Goal: Task Accomplishment & Management: Manage account settings

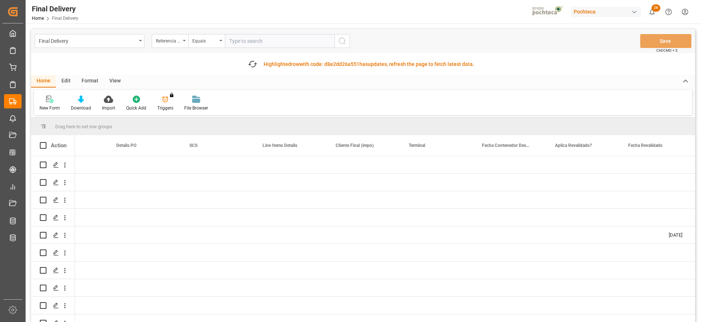
scroll to position [0, 699]
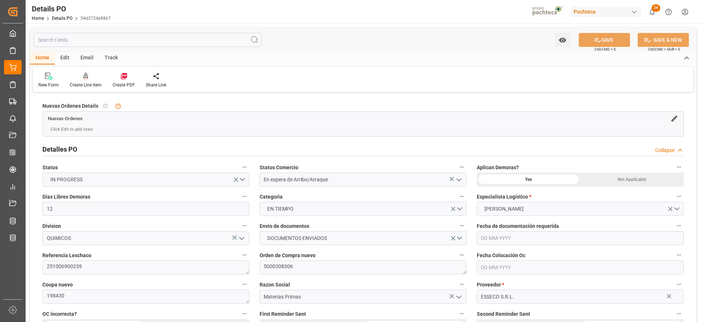
type input "12"
type input "[DATE]"
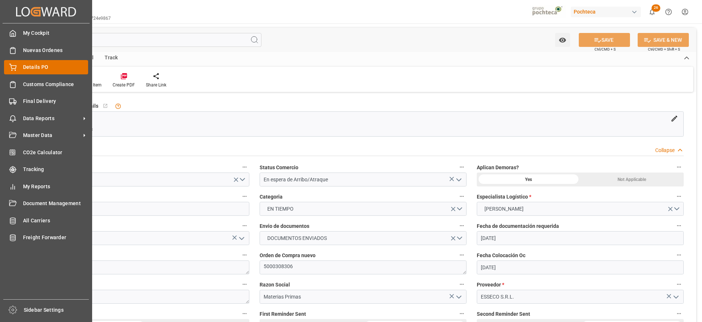
click at [48, 69] on span "Details PO" at bounding box center [55, 67] width 65 height 8
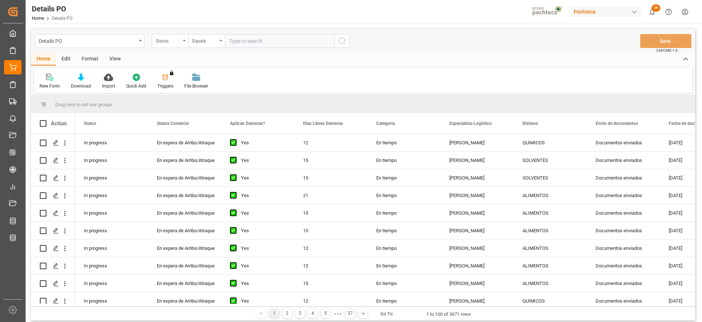
click at [169, 39] on div "Status" at bounding box center [168, 40] width 25 height 8
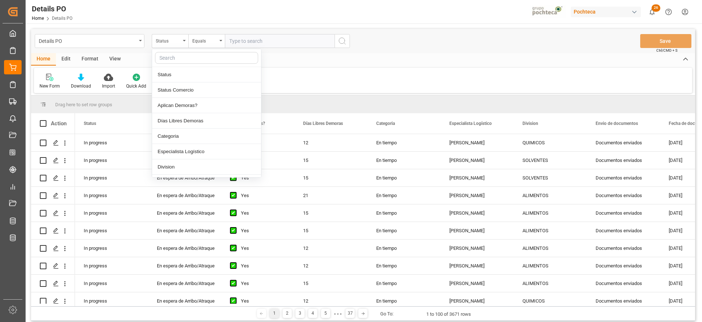
click at [176, 60] on input "text" at bounding box center [206, 58] width 103 height 12
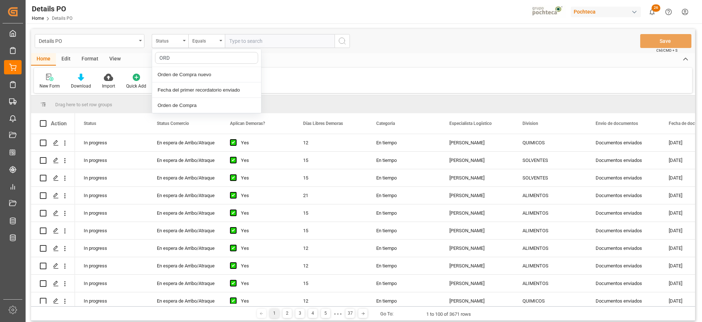
type input "ORDE"
click at [183, 77] on div "Orden de Compra nuevo" at bounding box center [206, 74] width 109 height 15
drag, startPoint x: 250, startPoint y: 36, endPoint x: 243, endPoint y: 43, distance: 9.8
click at [248, 35] on input "text" at bounding box center [280, 41] width 110 height 14
paste input "5000307877"
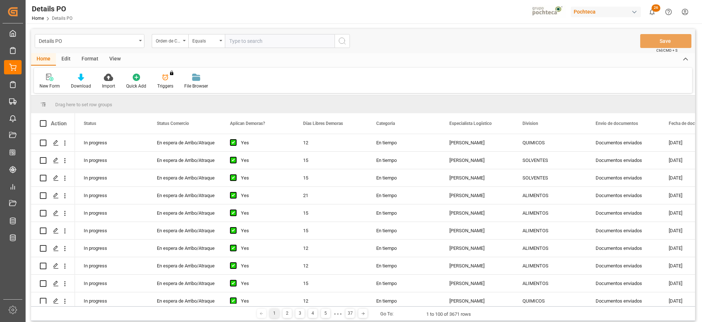
type input "5000307877"
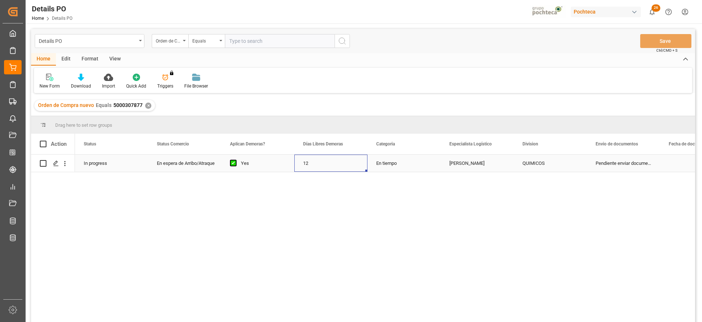
click at [296, 166] on div "12" at bounding box center [330, 162] width 73 height 17
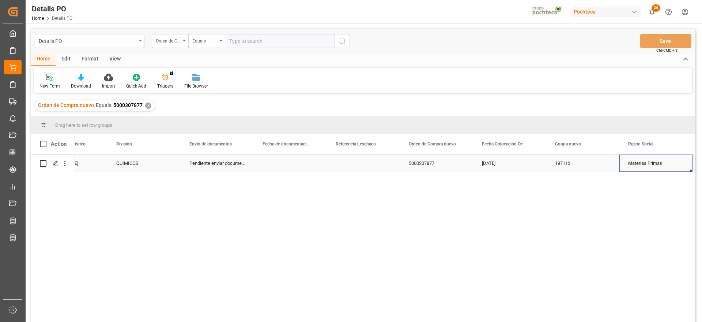
click at [360, 168] on div "Press SPACE to select this row." at bounding box center [363, 162] width 73 height 17
click at [276, 166] on div "Press SPACE to select this row." at bounding box center [290, 162] width 73 height 17
click at [285, 163] on div "Press SPACE to select this row." at bounding box center [290, 162] width 73 height 17
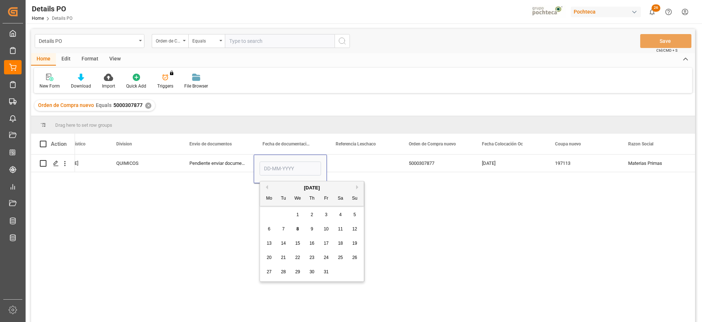
click at [309, 214] on div "2" at bounding box center [312, 214] width 9 height 9
type input "[DATE]"
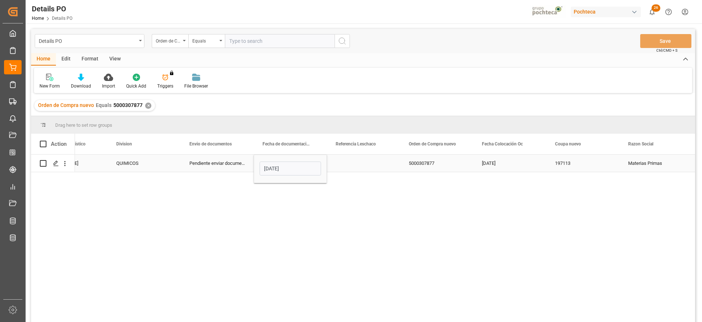
click at [368, 162] on div "Press SPACE to select this row." at bounding box center [363, 162] width 73 height 17
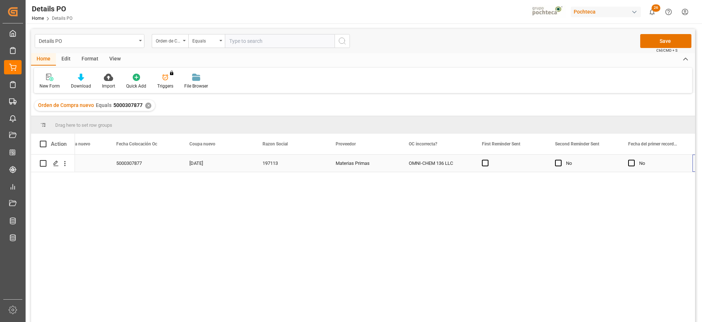
scroll to position [0, 772]
click at [509, 164] on div "Press SPACE to select this row." at bounding box center [509, 162] width 73 height 17
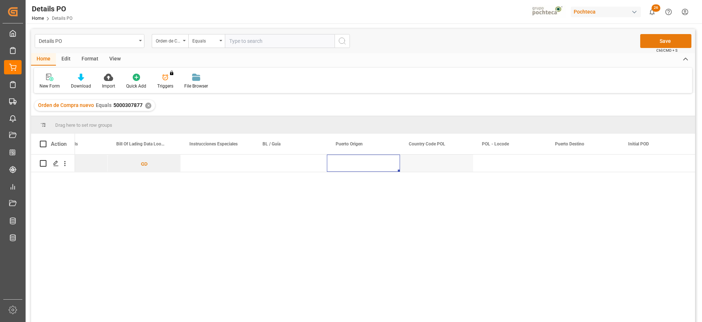
click at [658, 45] on button "Save" at bounding box center [666, 41] width 51 height 14
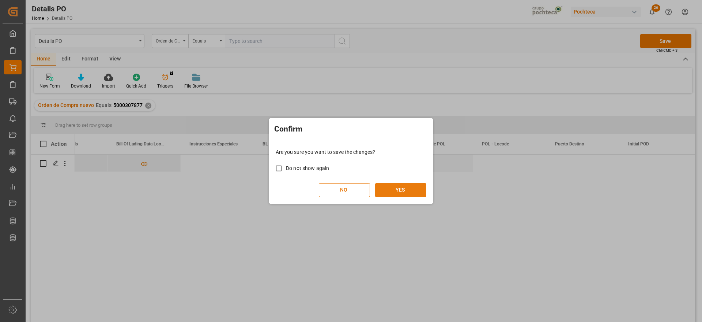
click at [400, 191] on button "YES" at bounding box center [400, 190] width 51 height 14
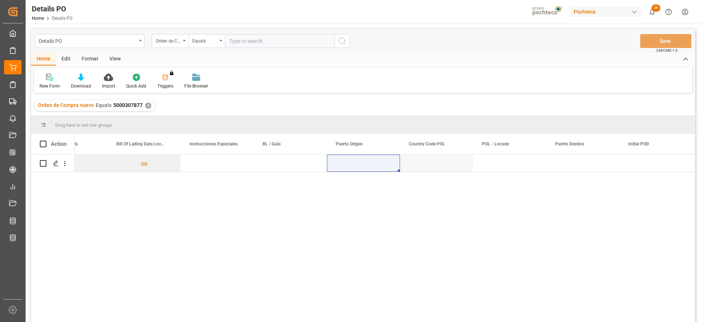
click at [148, 106] on div "✕" at bounding box center [148, 105] width 6 height 6
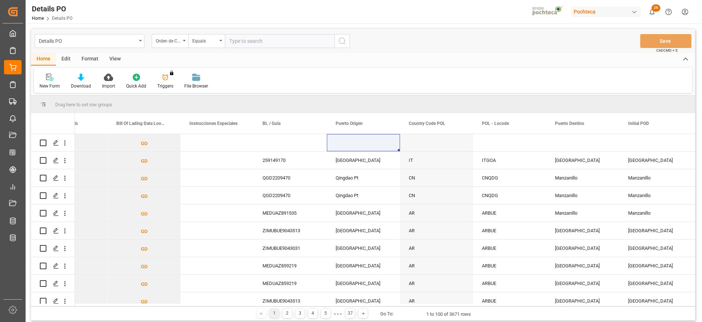
click at [267, 41] on input "text" at bounding box center [280, 41] width 110 height 14
paste input "5000308269"
type input "5000308269"
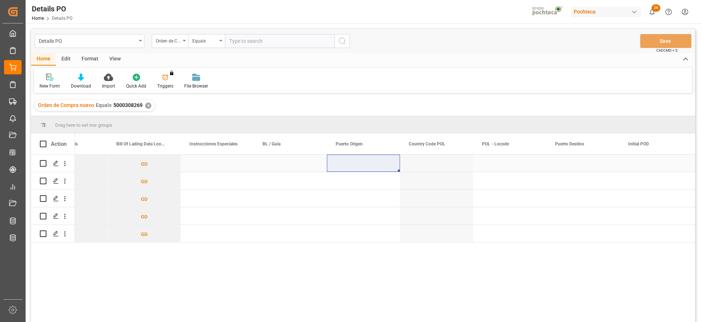
click at [211, 170] on div "Press SPACE to select this row." at bounding box center [217, 162] width 73 height 17
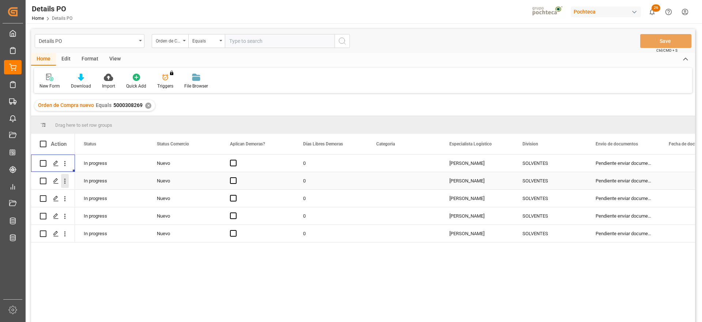
click at [63, 184] on icon "open menu" at bounding box center [65, 181] width 8 height 8
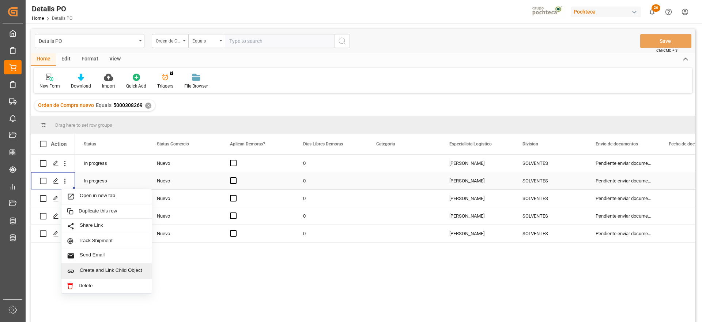
click at [93, 269] on span "Create and Link Child Object" at bounding box center [113, 271] width 67 height 8
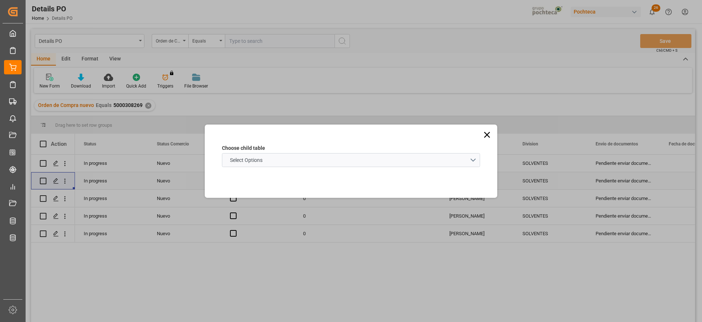
click at [489, 137] on icon at bounding box center [487, 134] width 10 height 10
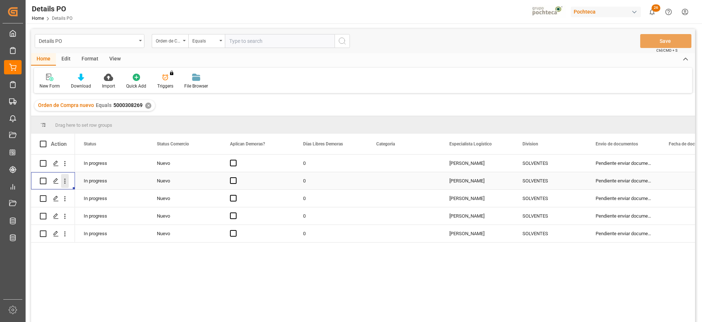
click at [68, 179] on icon "open menu" at bounding box center [65, 181] width 8 height 8
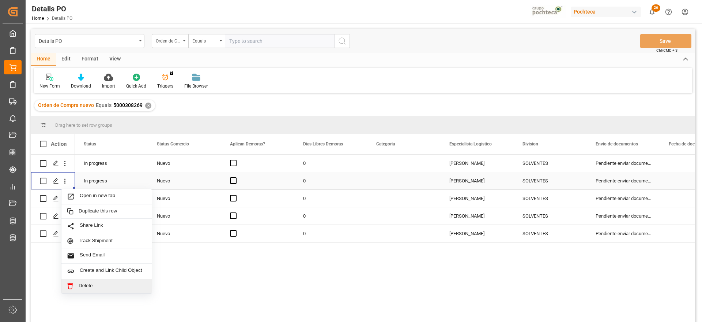
click at [95, 284] on span "Delete" at bounding box center [113, 285] width 68 height 7
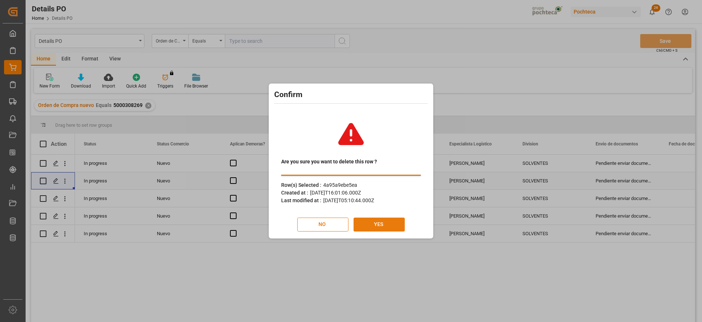
click at [374, 226] on button "YES" at bounding box center [379, 224] width 51 height 14
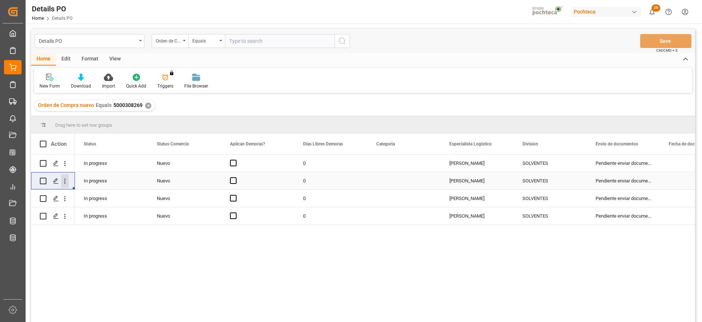
click at [66, 180] on icon "open menu" at bounding box center [65, 181] width 8 height 8
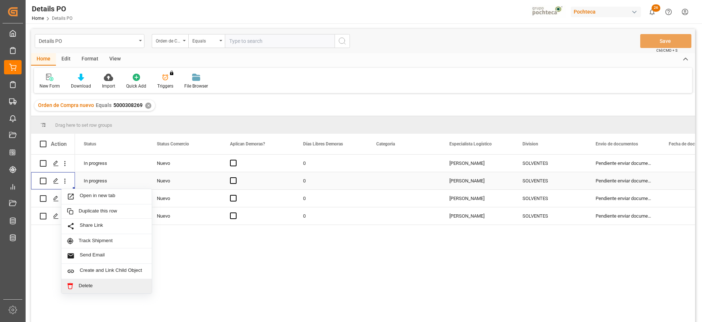
click at [95, 283] on span "Delete" at bounding box center [113, 285] width 68 height 7
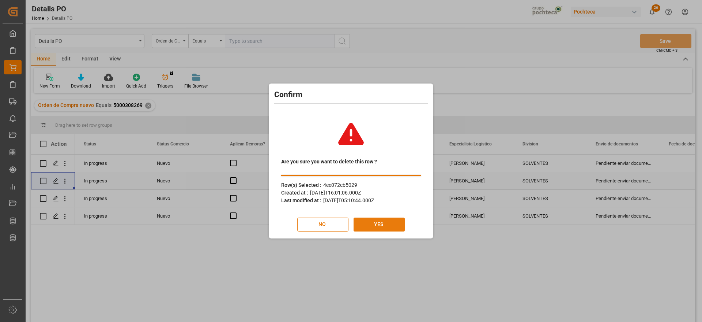
click at [376, 217] on button "YES" at bounding box center [379, 224] width 51 height 14
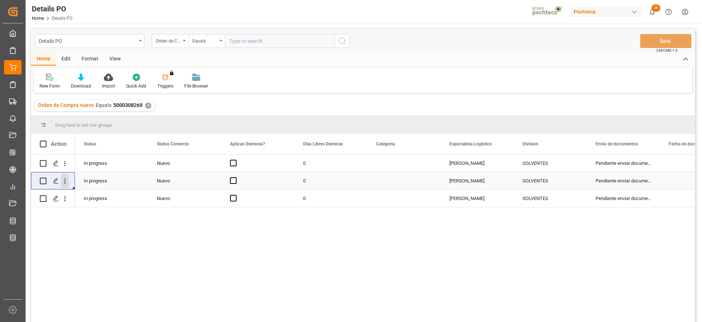
click at [64, 179] on icon "open menu" at bounding box center [64, 181] width 1 height 5
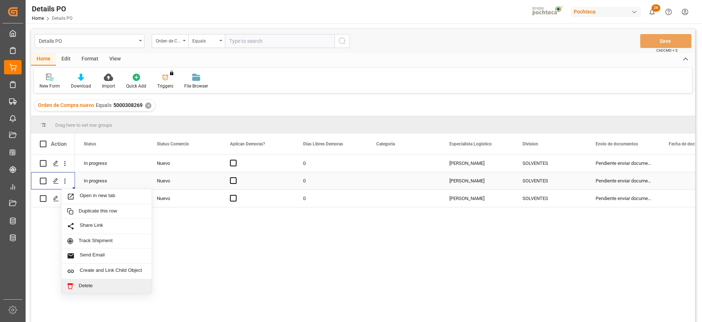
click at [106, 282] on div "Delete" at bounding box center [106, 286] width 90 height 14
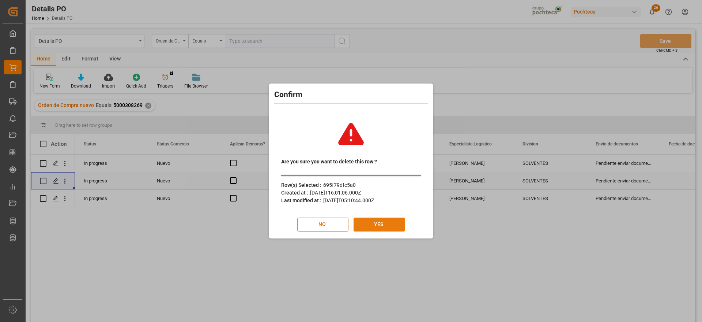
click at [388, 221] on button "YES" at bounding box center [379, 224] width 51 height 14
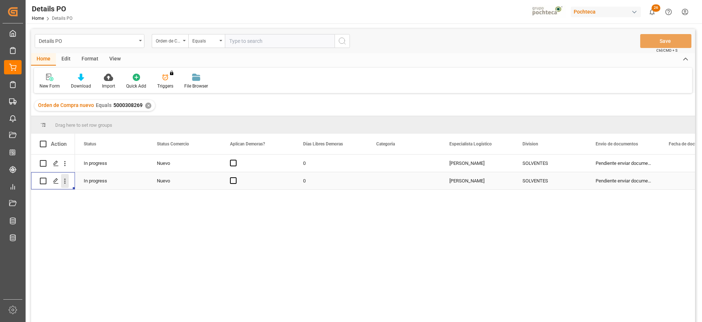
click at [65, 177] on icon "open menu" at bounding box center [65, 181] width 8 height 8
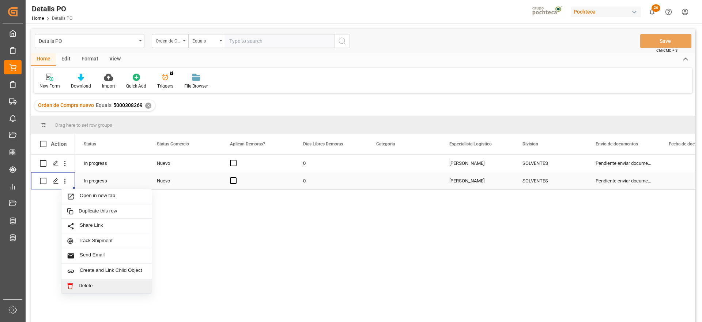
click at [93, 283] on span "Delete" at bounding box center [113, 285] width 68 height 7
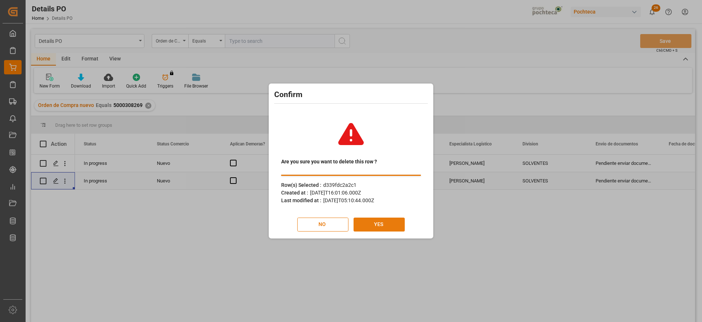
click at [380, 221] on button "YES" at bounding box center [379, 224] width 51 height 14
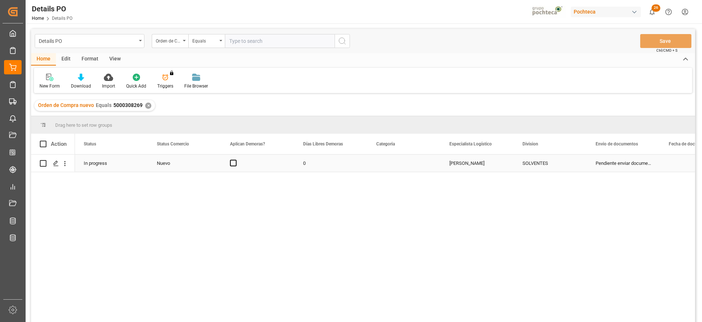
click at [168, 162] on div "Nuevo" at bounding box center [185, 163] width 56 height 17
click at [206, 166] on icon "open menu" at bounding box center [207, 167] width 9 height 9
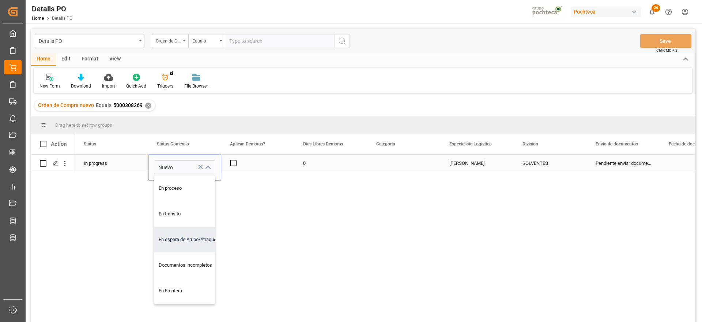
click at [199, 239] on div "En espera de Arribo/Atraque" at bounding box center [189, 239] width 70 height 26
type input "En espera de Arribo/Atraque"
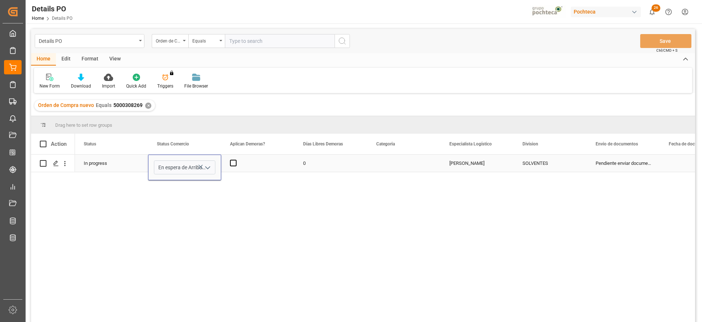
click at [410, 165] on div "Press SPACE to select this row." at bounding box center [404, 162] width 73 height 17
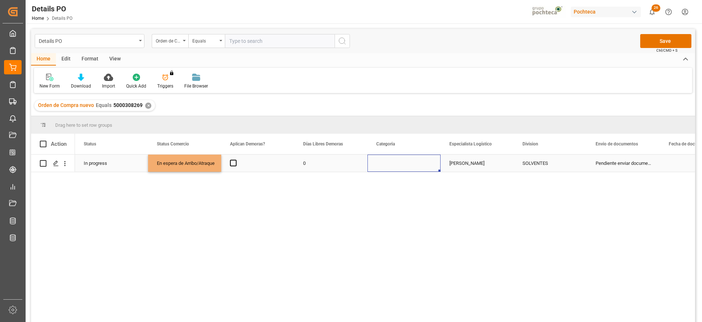
click at [410, 165] on div "Press SPACE to select this row." at bounding box center [404, 162] width 73 height 17
click at [430, 165] on button "Select" at bounding box center [403, 167] width 61 height 14
click at [409, 209] on div "En tiempo" at bounding box center [404, 207] width 53 height 7
click at [481, 164] on div "[PERSON_NAME]" at bounding box center [477, 162] width 73 height 17
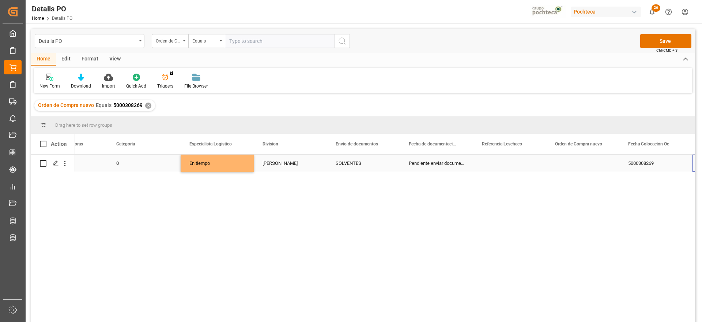
scroll to position [0, 260]
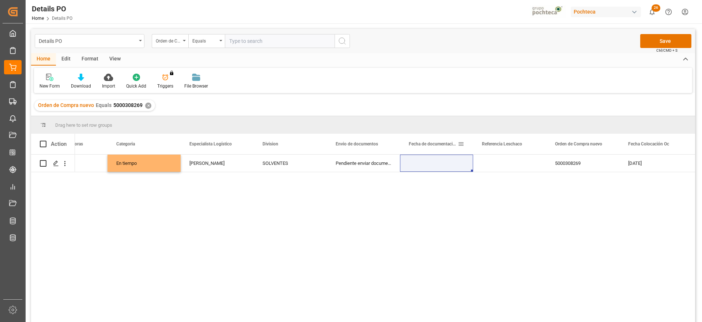
click at [413, 151] on div "Fecha de documentación requerida" at bounding box center [433, 144] width 49 height 20
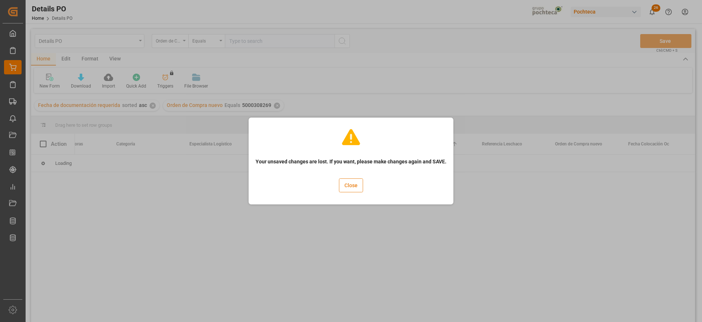
click at [354, 183] on button "Close" at bounding box center [351, 185] width 24 height 14
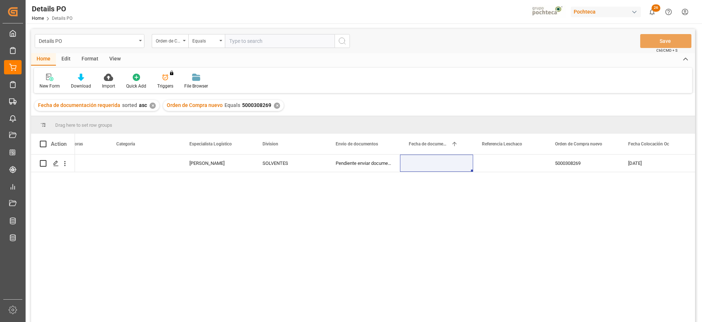
click at [208, 175] on div "0 [PERSON_NAME] SOLVENTES Pendiente enviar documentos 5000308269 [DATE] 198337" at bounding box center [385, 240] width 620 height 172
click at [204, 155] on div "[PERSON_NAME]" at bounding box center [217, 162] width 73 height 17
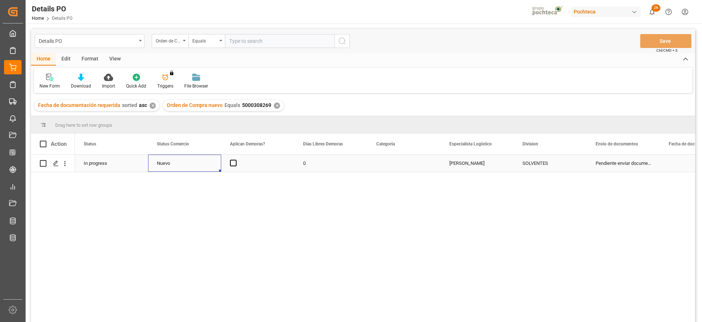
click at [188, 161] on div "Nuevo" at bounding box center [185, 163] width 56 height 17
click at [208, 163] on icon "open menu" at bounding box center [207, 167] width 9 height 9
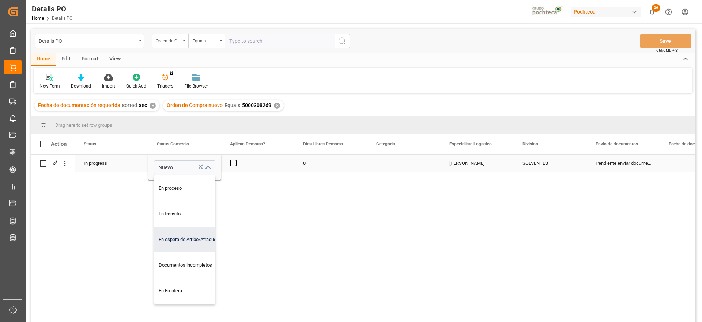
click at [195, 228] on div "En espera de Arribo/Atraque" at bounding box center [189, 239] width 70 height 26
type input "En espera de Arribo/Atraque"
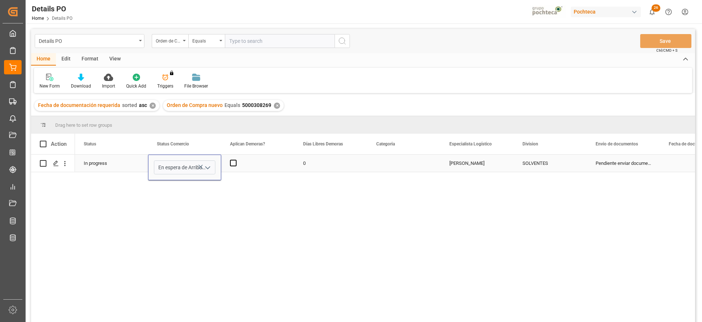
click at [392, 163] on div "Press SPACE to select this row." at bounding box center [404, 162] width 73 height 17
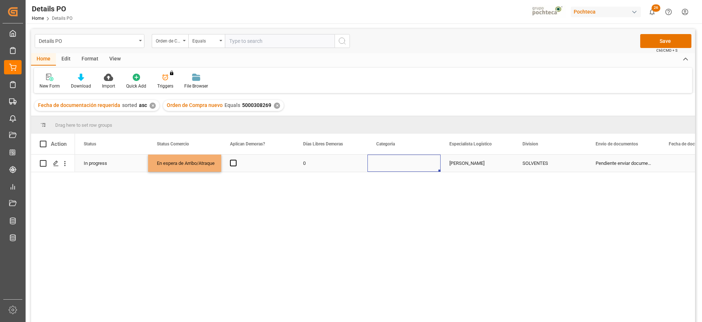
click at [392, 163] on div "Press SPACE to select this row." at bounding box center [404, 162] width 73 height 17
click at [429, 167] on button "Select" at bounding box center [403, 167] width 61 height 14
click at [413, 205] on div "En tiempo" at bounding box center [404, 207] width 53 height 7
click at [502, 166] on div "[PERSON_NAME]" at bounding box center [477, 162] width 73 height 17
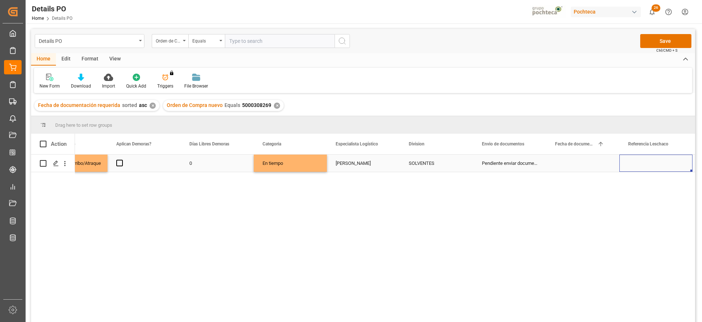
scroll to position [0, 187]
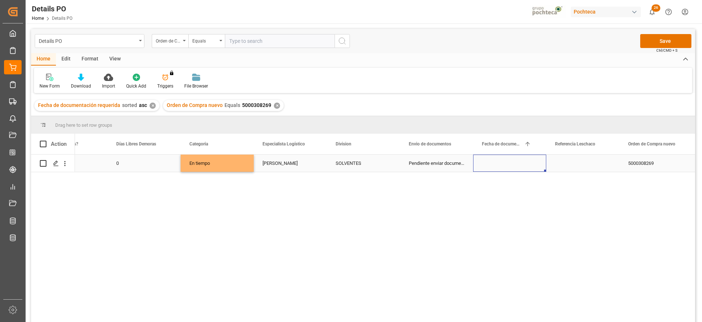
click at [494, 163] on div "Press SPACE to select this row." at bounding box center [509, 162] width 73 height 17
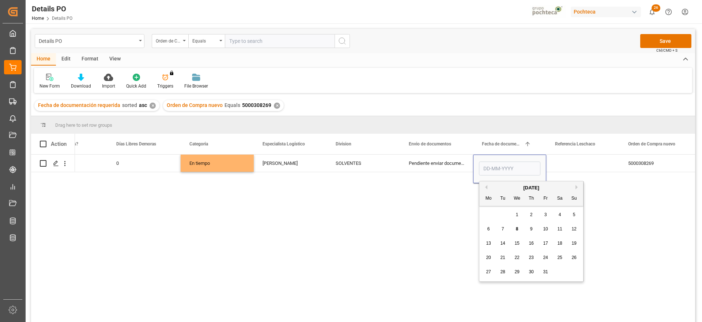
click at [519, 228] on div "8" at bounding box center [517, 229] width 9 height 9
type input "[DATE]"
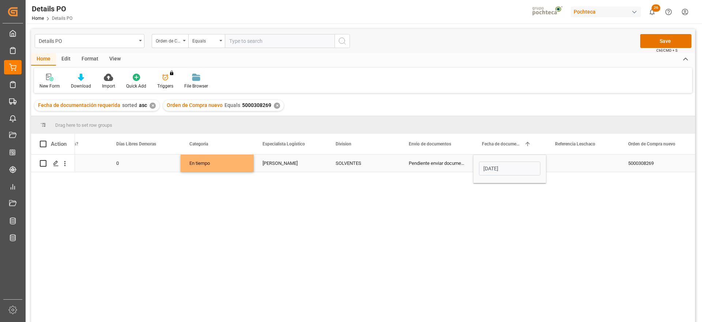
click at [567, 168] on div "Press SPACE to select this row." at bounding box center [583, 162] width 73 height 17
click at [660, 165] on div "5000308269" at bounding box center [656, 162] width 73 height 17
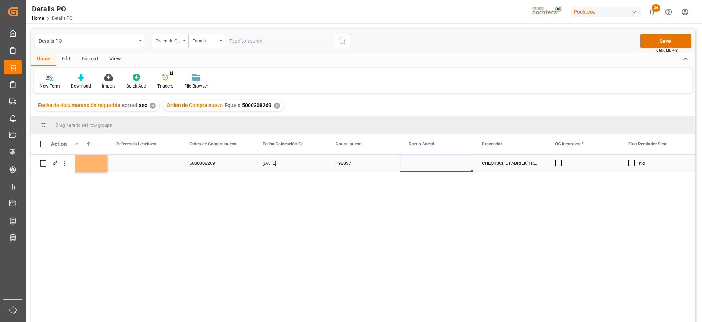
click at [415, 168] on div "Press SPACE to select this row." at bounding box center [436, 162] width 73 height 17
click at [466, 166] on input "Press SPACE to select this row." at bounding box center [436, 167] width 61 height 14
click at [455, 167] on icon "open menu" at bounding box center [459, 167] width 9 height 9
click at [444, 192] on div "Materias Primas" at bounding box center [443, 188] width 75 height 26
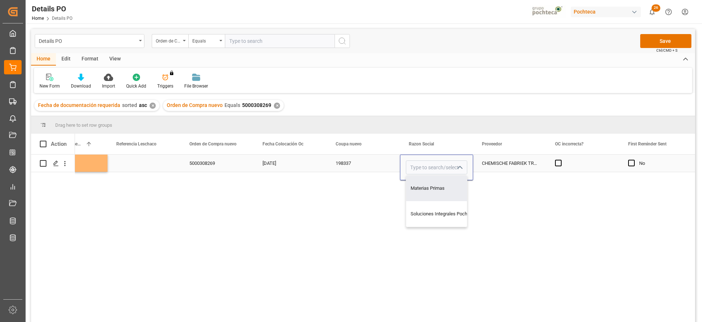
type input "Materias Primas"
click at [506, 161] on div "CHEMISCHE FABRIEK TRIADE BV" at bounding box center [509, 162] width 73 height 17
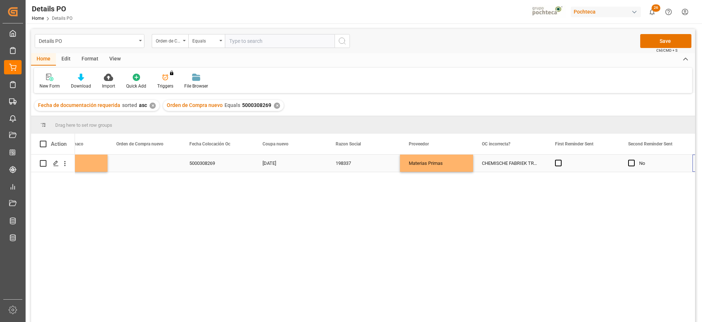
scroll to position [0, 699]
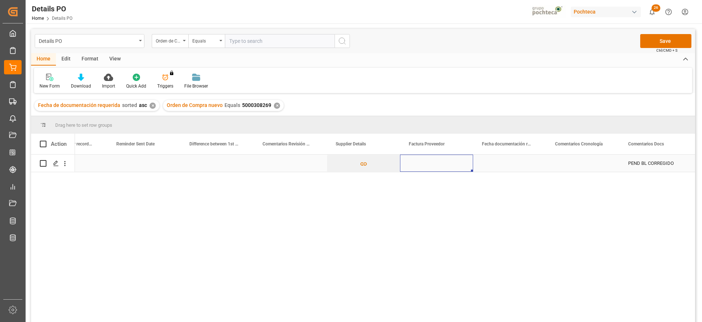
click at [448, 162] on div "Press SPACE to select this row." at bounding box center [436, 162] width 73 height 17
click at [520, 166] on div "Press SPACE to select this row." at bounding box center [509, 162] width 73 height 17
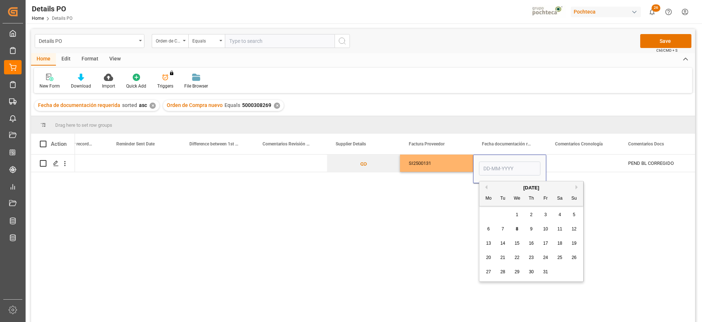
click at [514, 226] on div "8" at bounding box center [517, 229] width 9 height 9
type input "[DATE]"
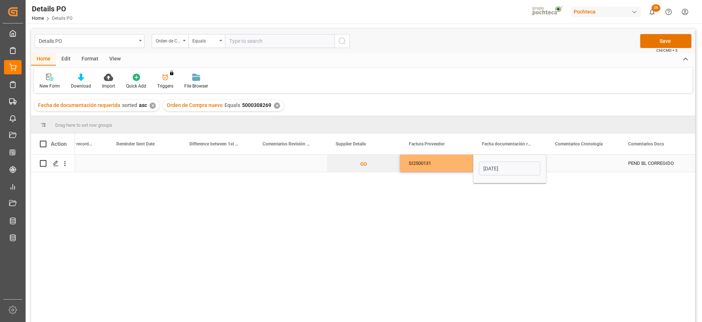
click at [591, 158] on div "Press SPACE to select this row." at bounding box center [583, 162] width 73 height 17
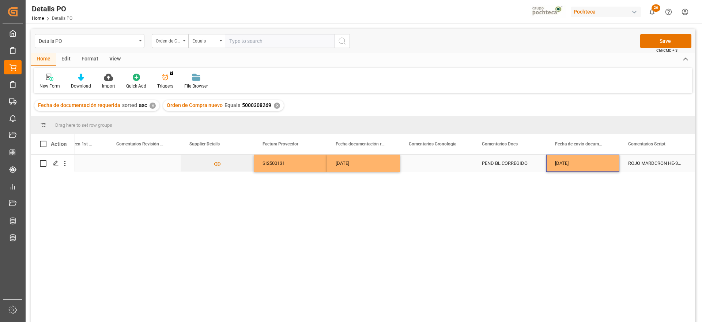
click at [640, 165] on div "ROJO MARDCRON HE-3B 200% CTE-25 KG (5857" at bounding box center [656, 162] width 73 height 17
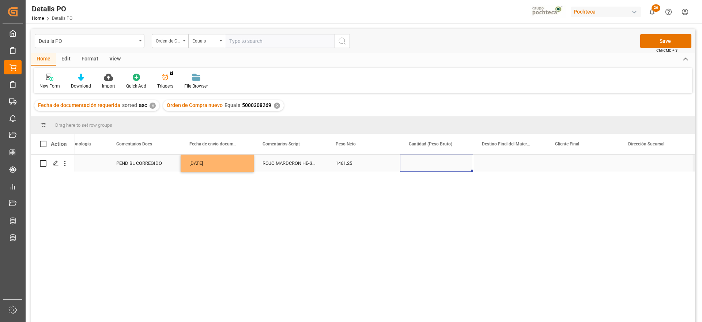
click at [440, 164] on div "Press SPACE to select this row." at bounding box center [436, 162] width 73 height 17
click at [437, 164] on div "Press SPACE to select this row." at bounding box center [436, 162] width 73 height 17
click at [437, 163] on div "Press SPACE to select this row." at bounding box center [436, 162] width 73 height 17
click at [428, 158] on div "Press SPACE to select this row." at bounding box center [436, 162] width 73 height 17
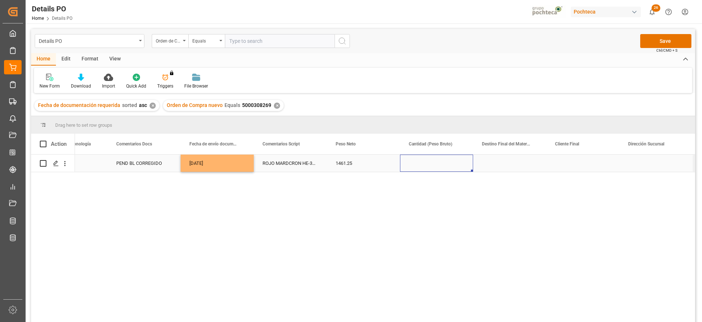
click at [428, 158] on div "Press SPACE to select this row." at bounding box center [436, 162] width 73 height 17
click at [417, 177] on div "Press SPACE to select this row." at bounding box center [436, 167] width 73 height 26
click at [417, 166] on input "Press SPACE to select this row." at bounding box center [436, 167] width 61 height 14
type input "3"
type input "21000"
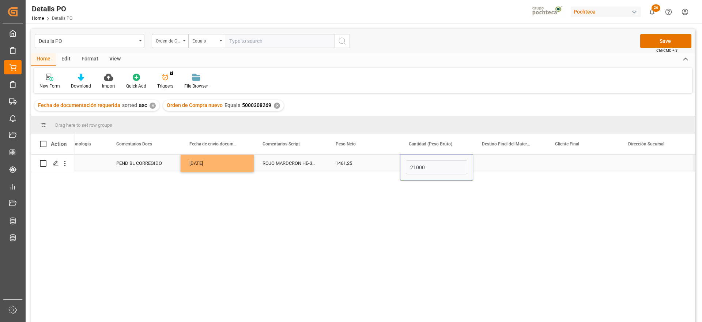
click at [496, 167] on div "Press SPACE to select this row." at bounding box center [509, 162] width 73 height 17
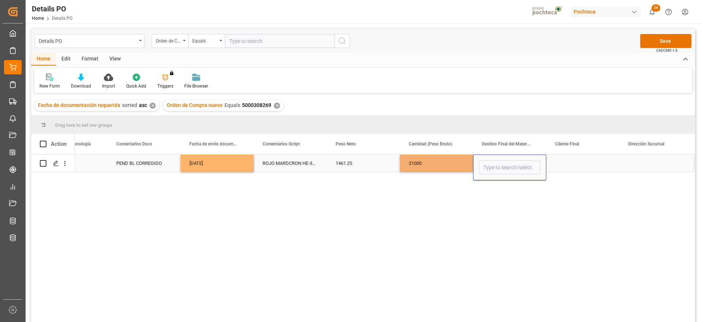
click at [496, 167] on input "Press SPACE to select this row." at bounding box center [509, 167] width 61 height 14
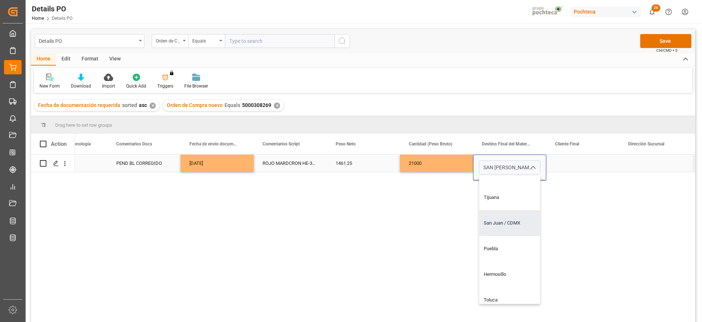
click at [514, 226] on div "San Juan / CDMX" at bounding box center [524, 223] width 89 height 26
type input "San Juan / CDMX"
click at [572, 165] on div "Press SPACE to select this row." at bounding box center [583, 162] width 73 height 17
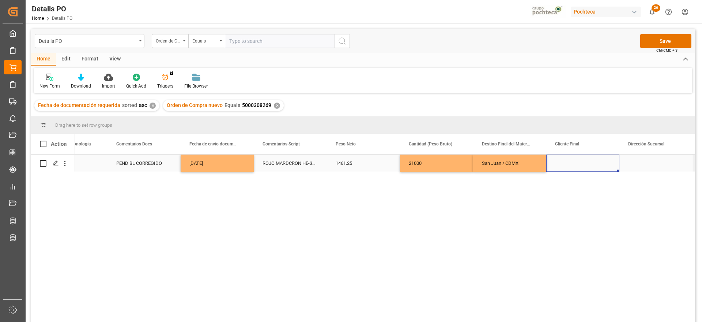
click at [636, 165] on div "Press SPACE to select this row." at bounding box center [656, 162] width 73 height 17
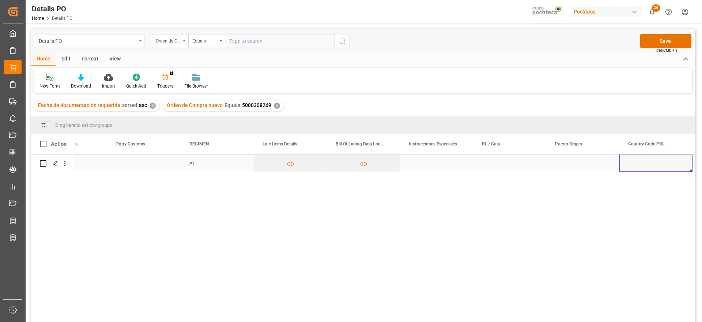
scroll to position [0, 2748]
click at [416, 164] on div "Press SPACE to select this row." at bounding box center [436, 162] width 73 height 17
click at [416, 164] on input "Press SPACE to select this row." at bounding box center [436, 167] width 61 height 14
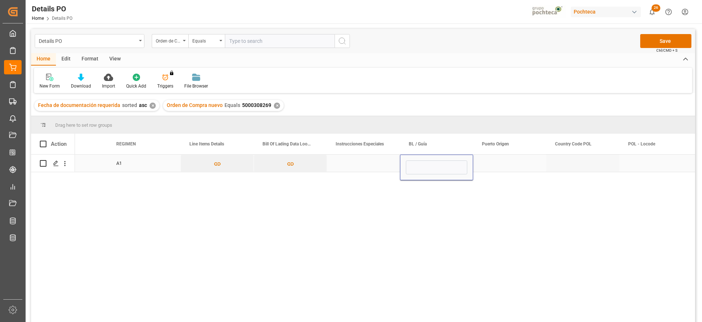
type input "RTM0321293"
click at [495, 163] on div "Press SPACE to select this row." at bounding box center [509, 162] width 73 height 17
click at [515, 165] on div "Press SPACE to select this row." at bounding box center [509, 162] width 73 height 17
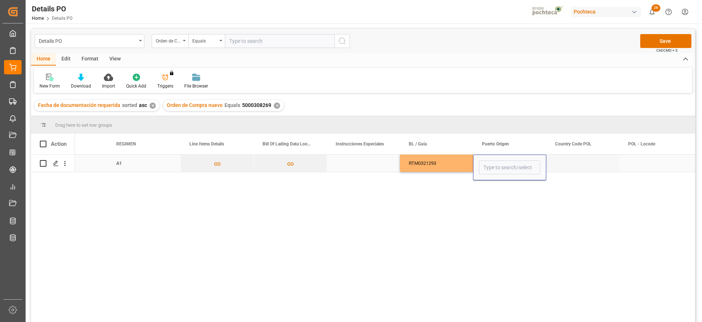
click at [515, 165] on input "Press SPACE to select this row." at bounding box center [509, 167] width 61 height 14
click at [528, 190] on div "[GEOGRAPHIC_DATA] - NLRTM" at bounding box center [516, 188] width 72 height 26
type input "[GEOGRAPHIC_DATA] - NLRTM"
click at [571, 164] on div "Press SPACE to select this row." at bounding box center [583, 162] width 73 height 17
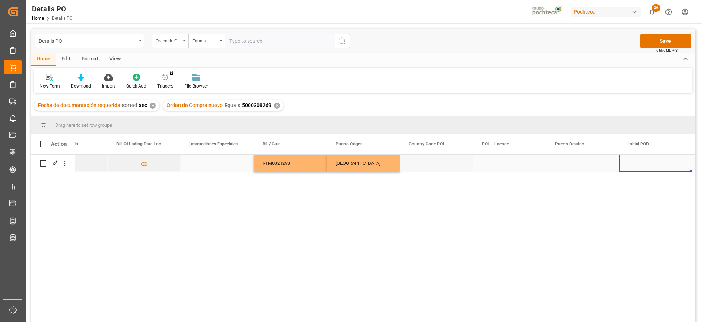
scroll to position [0, 2967]
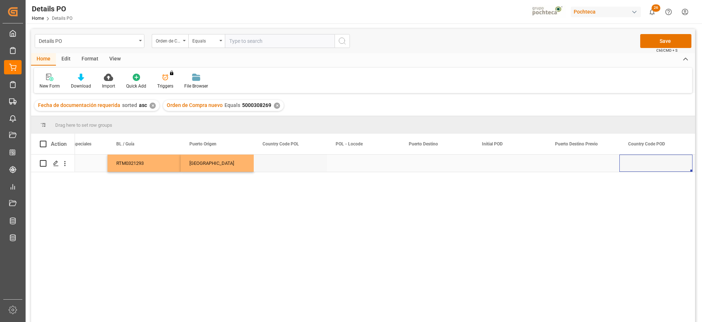
click at [425, 166] on div "Press SPACE to select this row." at bounding box center [436, 162] width 73 height 17
click at [425, 166] on input "Press SPACE to select this row." at bounding box center [436, 167] width 61 height 14
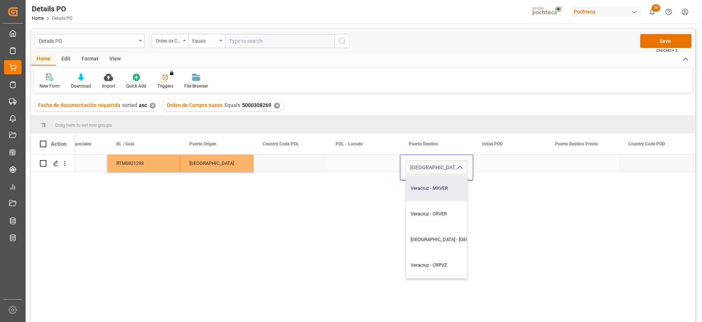
click at [442, 195] on div "Veracruz - MXVER" at bounding box center [457, 188] width 102 height 26
type input "Veracruz - MXVER"
click at [503, 164] on div "Press SPACE to select this row." at bounding box center [509, 162] width 73 height 17
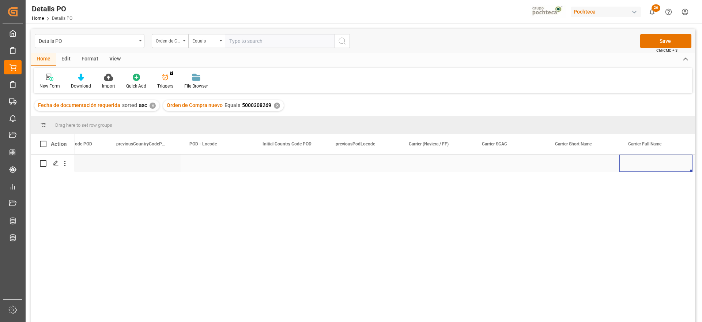
click at [453, 166] on div "Press SPACE to select this row." at bounding box center [436, 162] width 73 height 17
type input "DVS"
click at [491, 162] on div "Press SPACE to select this row." at bounding box center [509, 162] width 73 height 17
click at [515, 161] on div "Press SPACE to select this row." at bounding box center [509, 162] width 73 height 17
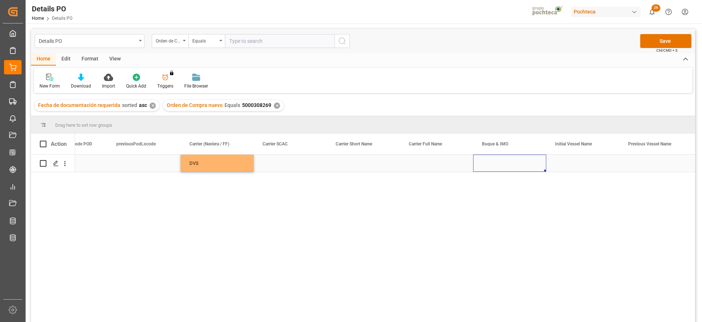
click at [515, 161] on div "Press SPACE to select this row." at bounding box center [509, 162] width 73 height 17
click at [503, 167] on input "Press SPACE to select this row." at bounding box center [509, 167] width 61 height 14
click at [523, 187] on div "CMA CGM MOLIERE - 9401099" at bounding box center [516, 188] width 72 height 26
type input "CMA CGM MOLIERE - 9401099"
click at [580, 167] on div "Press SPACE to select this row." at bounding box center [583, 162] width 73 height 17
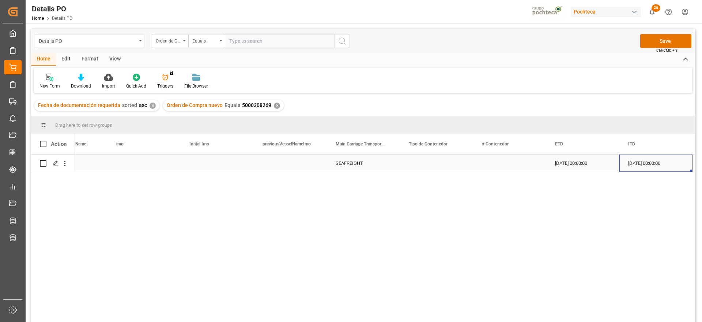
click at [433, 161] on div "Press SPACE to select this row." at bounding box center [436, 162] width 73 height 17
click at [457, 164] on icon "open menu" at bounding box center [459, 167] width 9 height 9
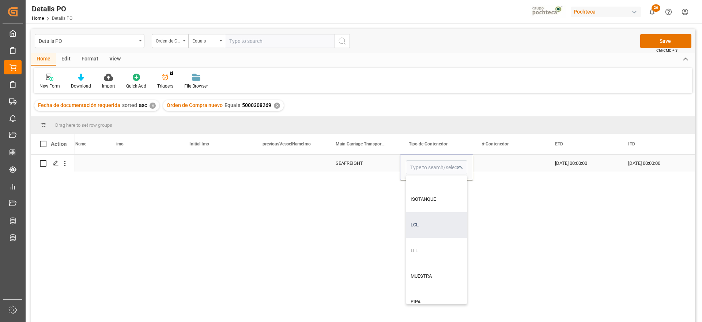
click at [427, 227] on div "LCL" at bounding box center [436, 225] width 61 height 26
type input "LCL"
click at [513, 162] on div "Press SPACE to select this row." at bounding box center [509, 162] width 73 height 17
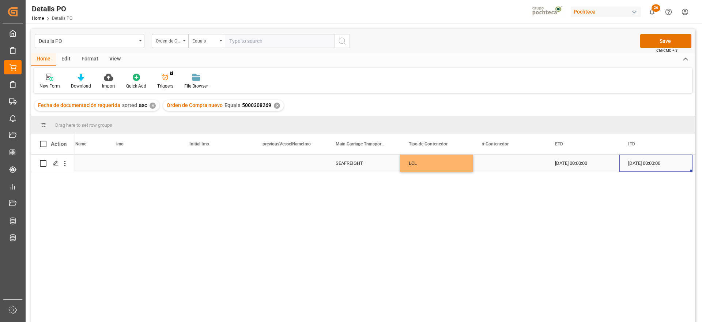
click at [626, 168] on div "[DATE] 00:00:00" at bounding box center [656, 162] width 73 height 17
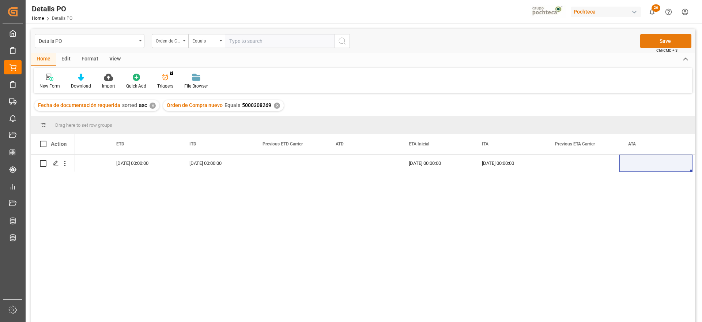
click at [672, 41] on button "Save" at bounding box center [666, 41] width 51 height 14
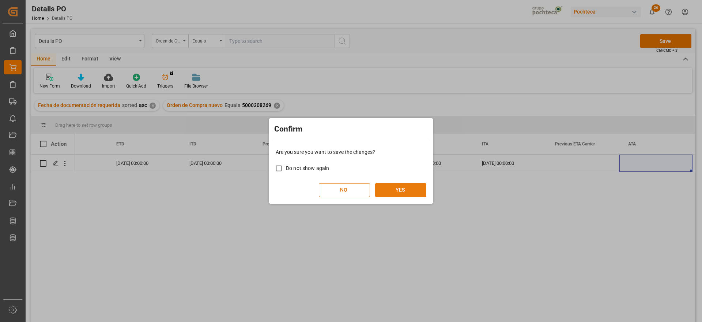
click at [398, 192] on button "YES" at bounding box center [400, 190] width 51 height 14
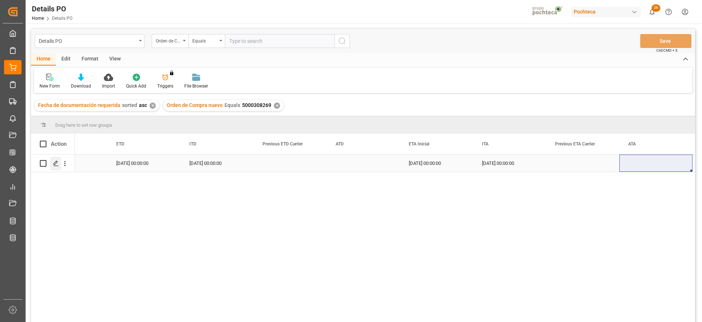
click at [55, 162] on polygon "Press SPACE to select this row." at bounding box center [56, 163] width 4 height 4
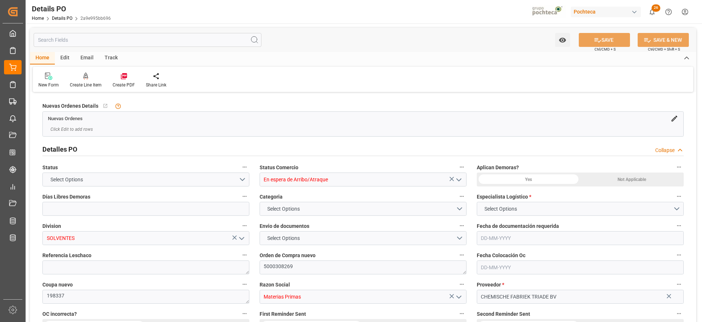
type input "0"
type input "[DATE]"
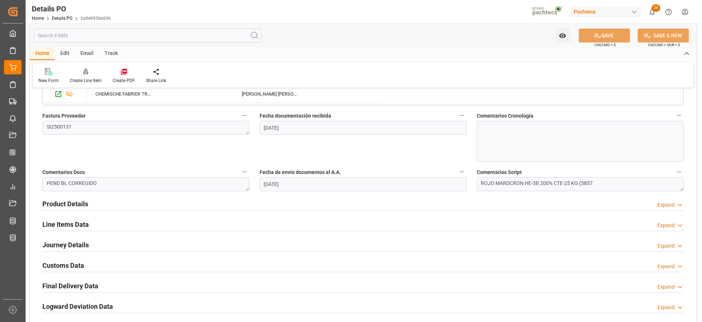
scroll to position [366, 0]
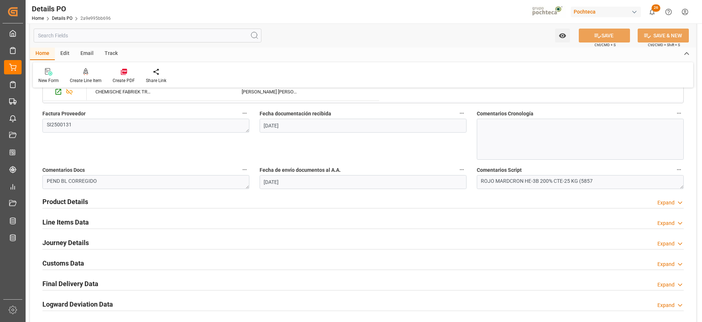
click at [68, 220] on h2 "Line Items Data" at bounding box center [65, 222] width 46 height 10
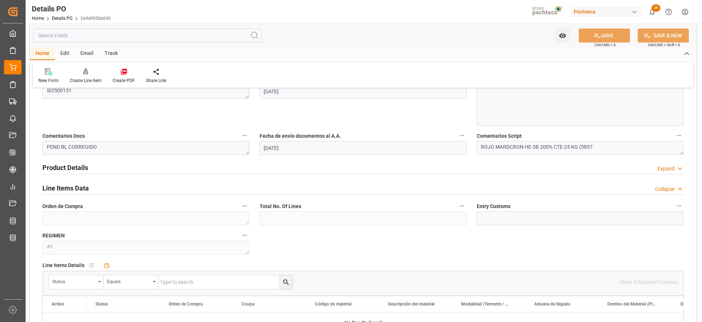
scroll to position [457, 0]
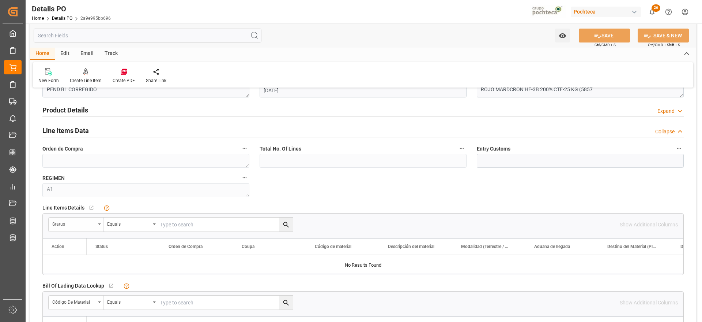
click at [77, 225] on div "Status" at bounding box center [73, 223] width 43 height 8
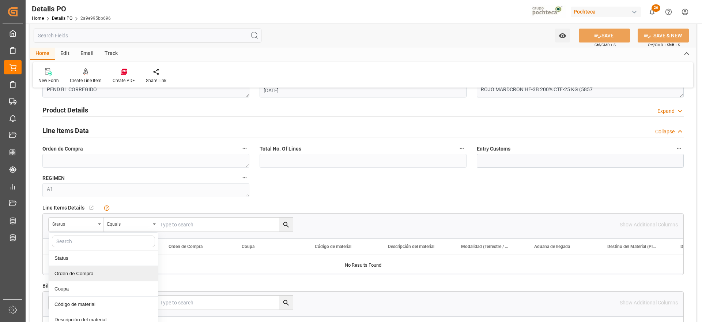
click at [81, 272] on div "Orden de Compra" at bounding box center [103, 273] width 109 height 15
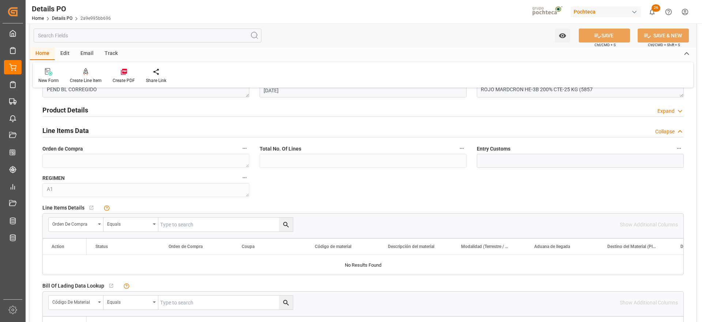
click at [169, 225] on input "text" at bounding box center [225, 224] width 135 height 14
paste input "CMA CGM MOLIERE"
type input "CMA CGM MOLIERE"
drag, startPoint x: 148, startPoint y: 228, endPoint x: 140, endPoint y: 228, distance: 7.7
click at [140, 228] on div "Orden de Compra Equals CMA CGM MOLIERE" at bounding box center [170, 224] width 245 height 15
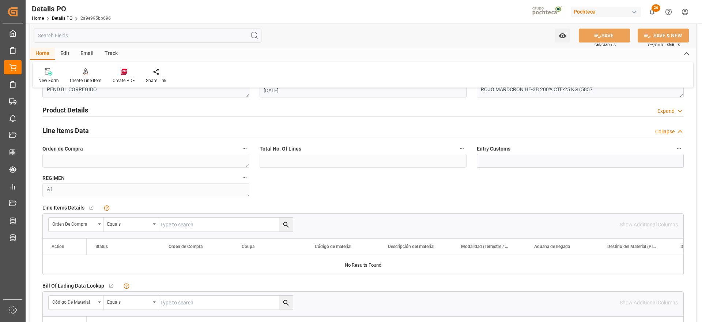
click at [191, 228] on input "text" at bounding box center [225, 224] width 135 height 14
paste input "5000308269"
type input "5000308269"
click at [281, 222] on button "search button" at bounding box center [286, 224] width 14 height 14
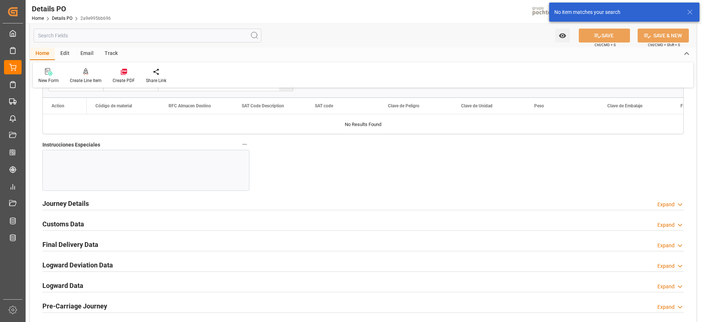
scroll to position [686, 0]
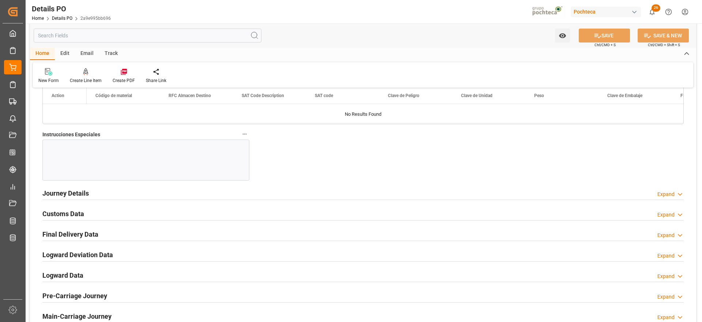
click at [70, 219] on div "Customs Data" at bounding box center [63, 213] width 42 height 14
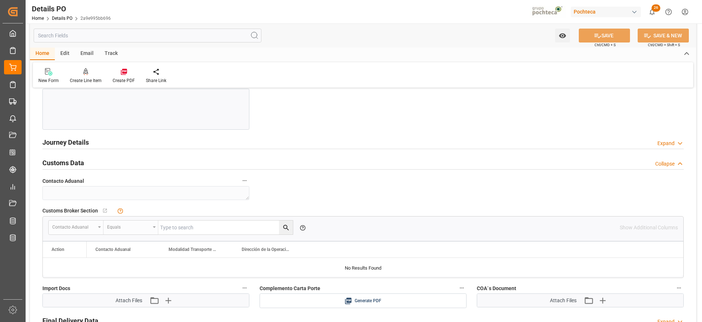
scroll to position [823, 0]
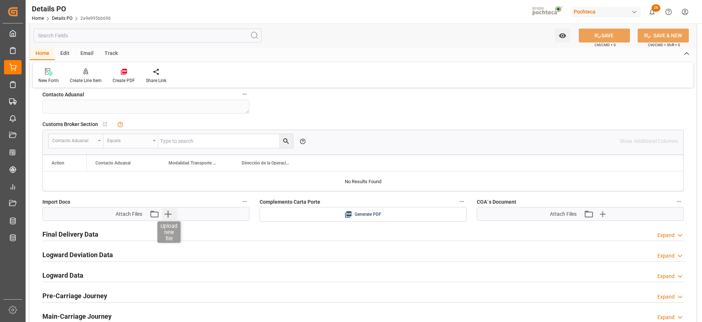
click at [170, 214] on icon "button" at bounding box center [168, 213] width 7 height 7
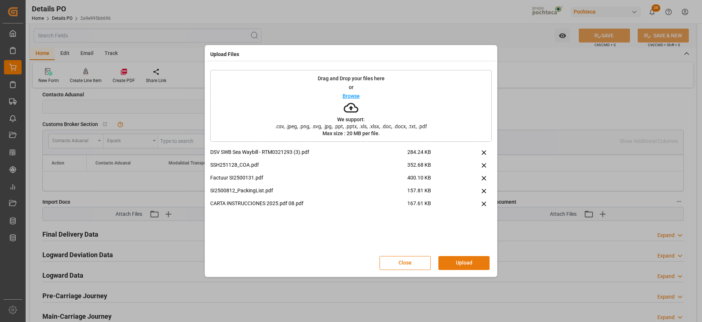
click at [473, 260] on button "Upload" at bounding box center [464, 263] width 51 height 14
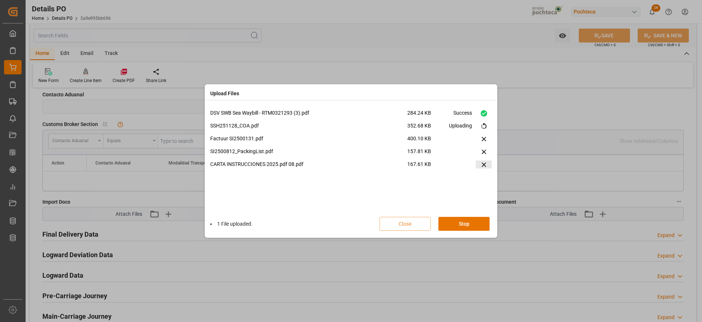
click at [484, 163] on icon at bounding box center [484, 165] width 8 height 8
click at [470, 226] on button "Retry All" at bounding box center [464, 224] width 51 height 14
click at [471, 164] on div "Uploading" at bounding box center [460, 166] width 23 height 13
click at [469, 228] on button "Stop" at bounding box center [464, 224] width 51 height 14
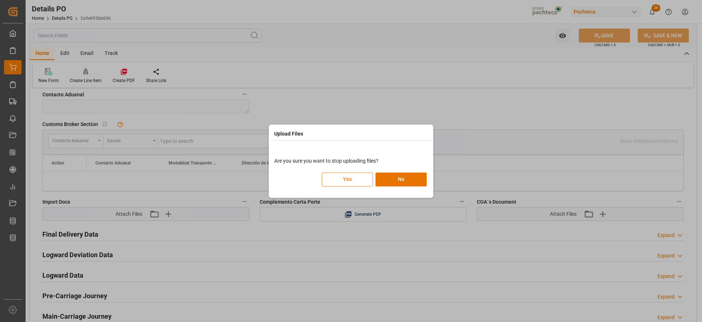
click at [350, 181] on button "Yes" at bounding box center [347, 179] width 51 height 14
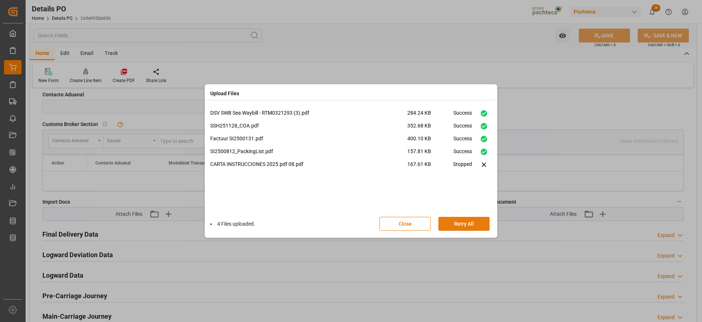
click at [468, 226] on button "Retry All" at bounding box center [464, 224] width 51 height 14
click at [469, 221] on button "Done" at bounding box center [464, 224] width 51 height 14
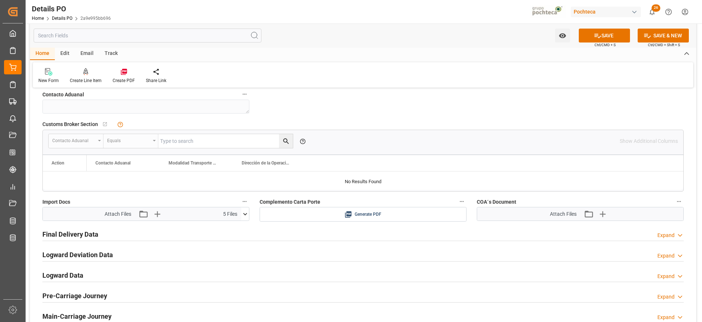
click at [247, 212] on icon at bounding box center [245, 214] width 8 height 8
click at [232, 259] on icon at bounding box center [233, 258] width 4 height 6
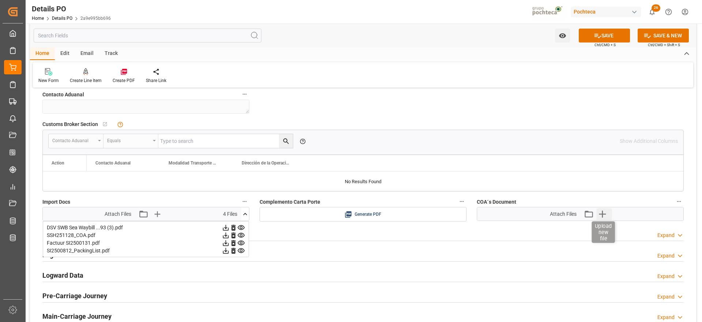
click at [605, 212] on icon "button" at bounding box center [603, 214] width 12 height 12
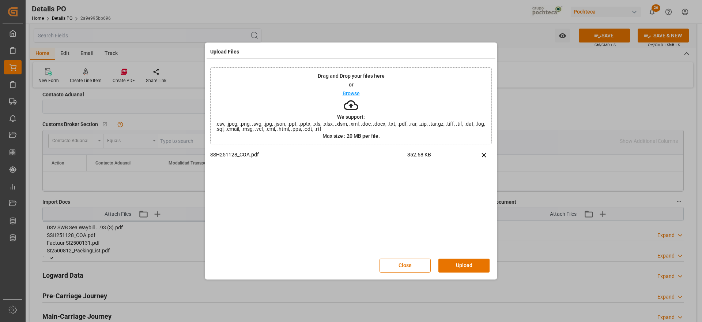
click at [465, 262] on button "Upload" at bounding box center [464, 265] width 51 height 14
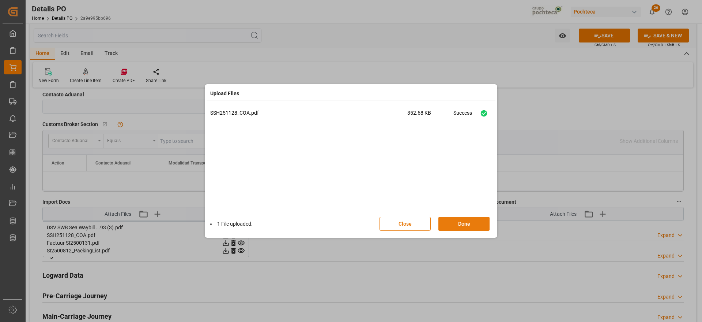
click at [469, 218] on button "Done" at bounding box center [464, 224] width 51 height 14
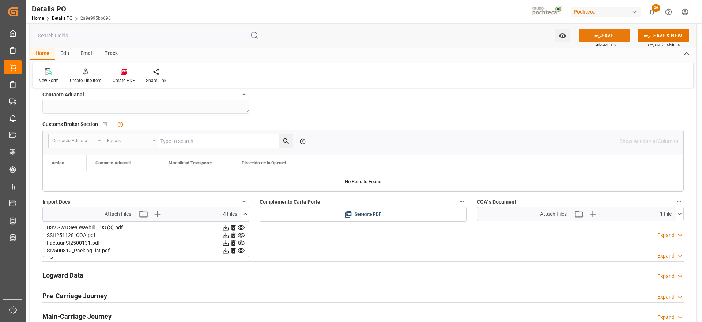
click at [607, 32] on button "SAVE" at bounding box center [604, 36] width 51 height 14
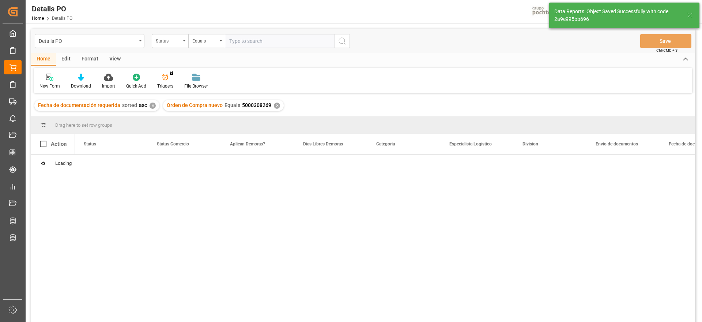
drag, startPoint x: 692, startPoint y: 14, endPoint x: 499, endPoint y: 38, distance: 194.6
click at [692, 14] on icon at bounding box center [690, 15] width 9 height 9
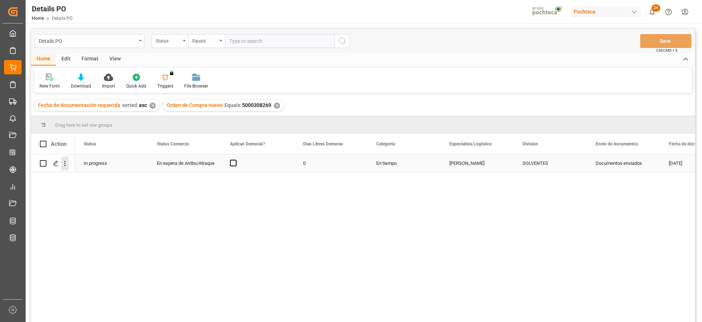
click at [66, 164] on icon "open menu" at bounding box center [65, 163] width 8 height 8
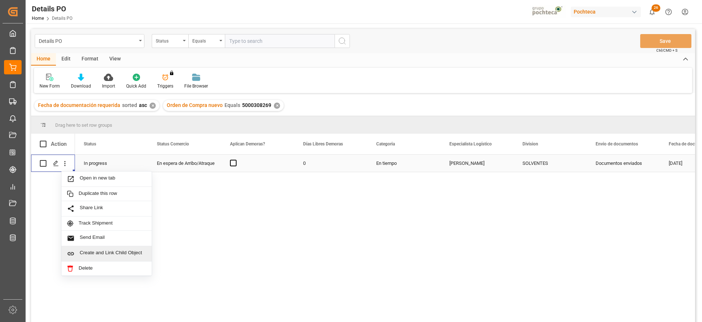
click at [94, 251] on span "Create and Link Child Object" at bounding box center [113, 253] width 67 height 8
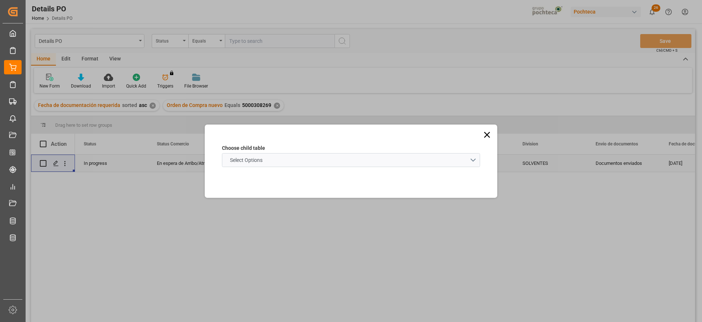
click at [338, 155] on schema "Select Options" at bounding box center [351, 160] width 258 height 14
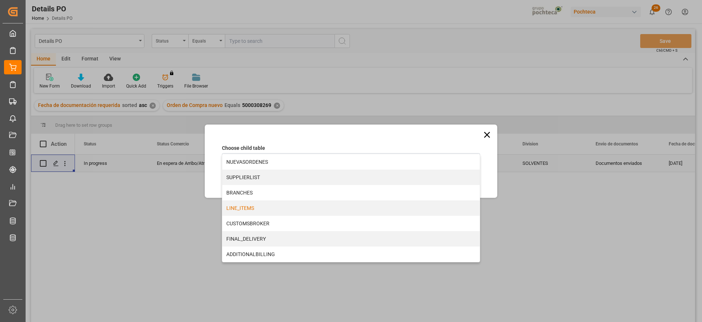
click at [263, 210] on div "LINE_ITEMS" at bounding box center [351, 207] width 258 height 15
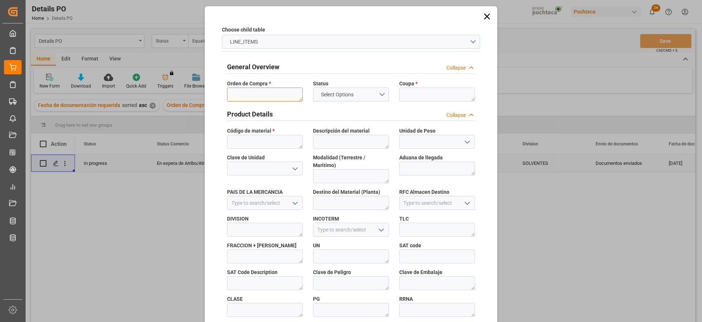
click at [251, 91] on textarea at bounding box center [265, 94] width 76 height 14
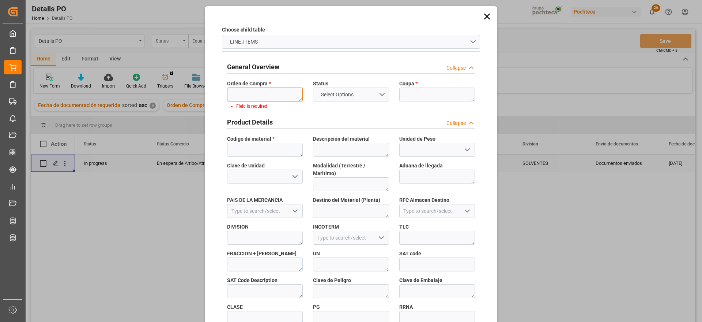
paste textarea "5000308269"
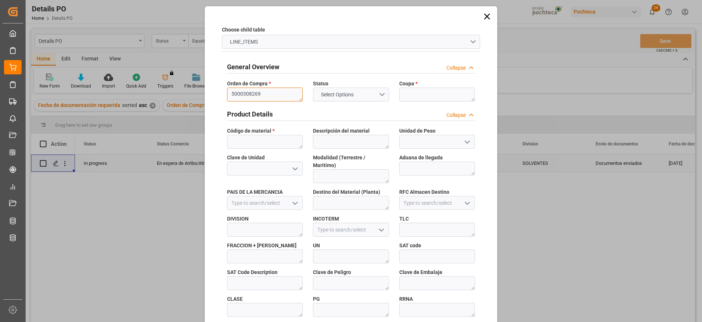
type textarea "5000308269"
click at [435, 95] on textarea at bounding box center [437, 94] width 76 height 14
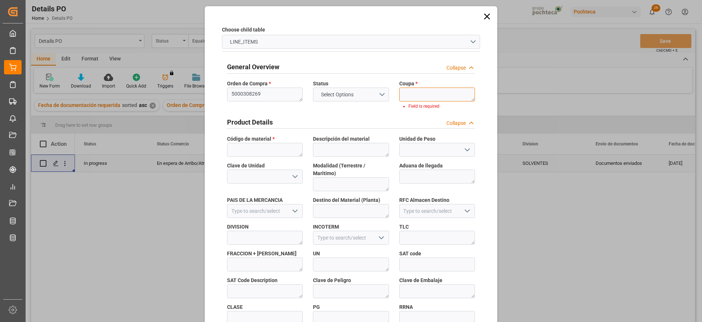
paste textarea "198337"
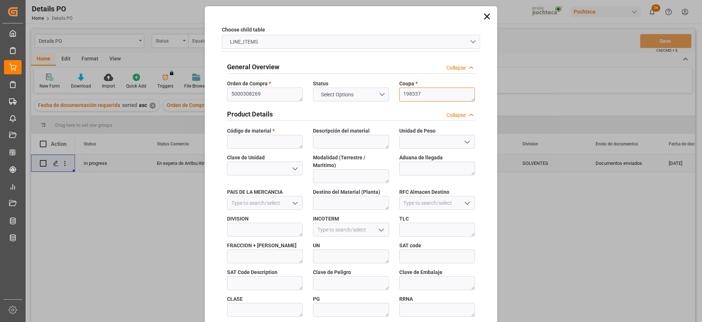
type textarea "198337"
click at [249, 138] on textarea at bounding box center [265, 142] width 76 height 14
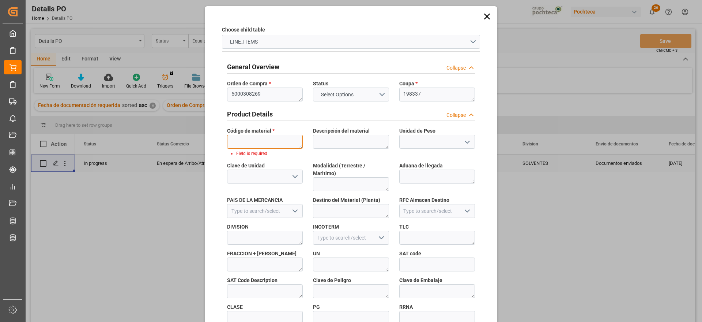
paste textarea "58288"
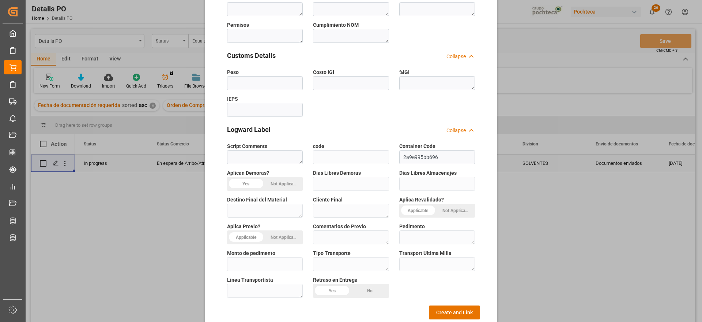
scroll to position [314, 0]
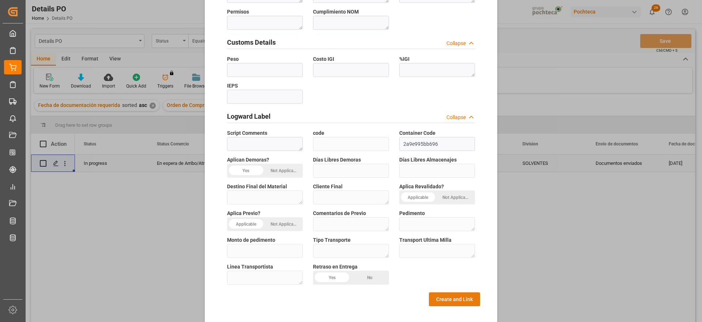
type textarea "58288"
click at [450, 293] on button "Create and Link" at bounding box center [454, 299] width 51 height 14
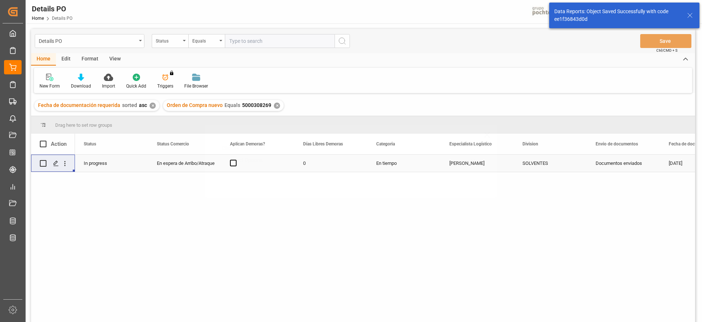
scroll to position [0, 0]
click at [67, 160] on icon "open menu" at bounding box center [65, 163] width 8 height 8
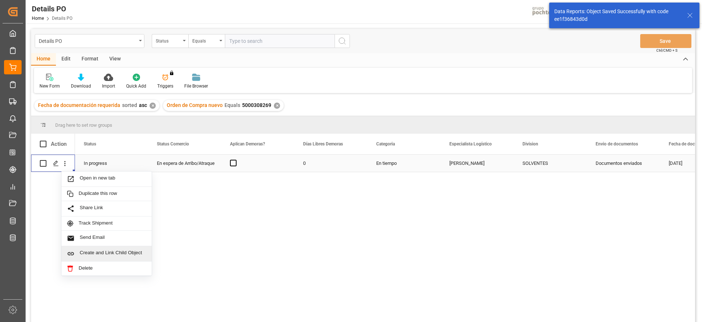
click at [98, 249] on span "Create and Link Child Object" at bounding box center [113, 253] width 67 height 8
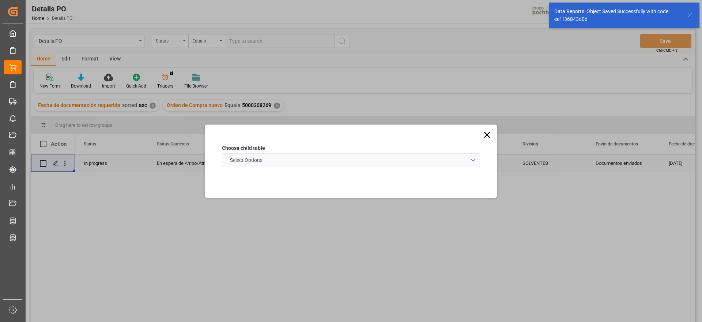
click at [249, 165] on schema "Select Options" at bounding box center [351, 160] width 258 height 14
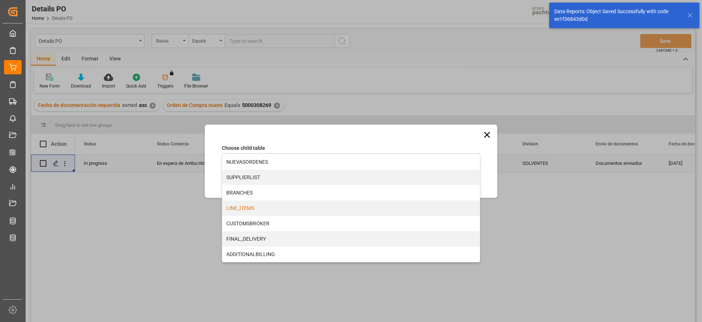
click at [254, 207] on div "LINE_ITEMS" at bounding box center [351, 207] width 258 height 15
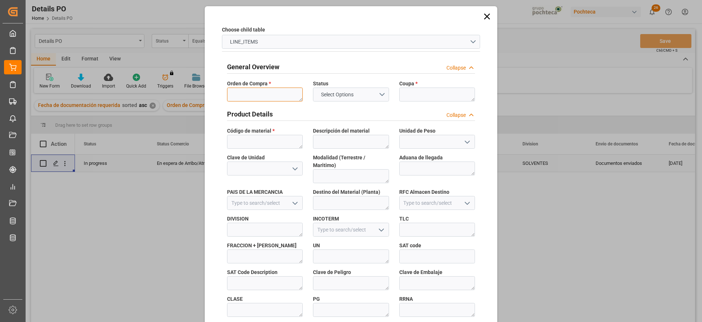
click at [249, 91] on textarea at bounding box center [265, 94] width 76 height 14
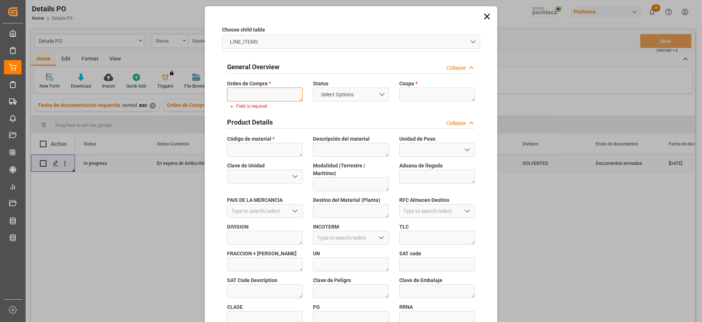
paste textarea "5000308269"
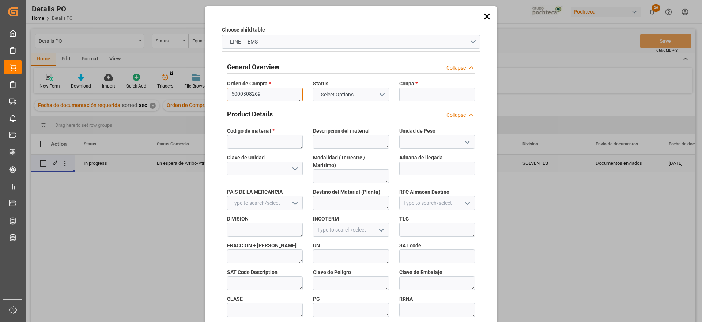
type textarea "5000308269"
click at [415, 95] on textarea at bounding box center [437, 94] width 76 height 14
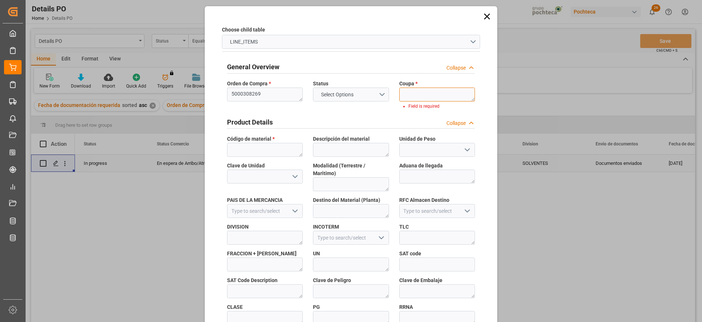
paste textarea "198337"
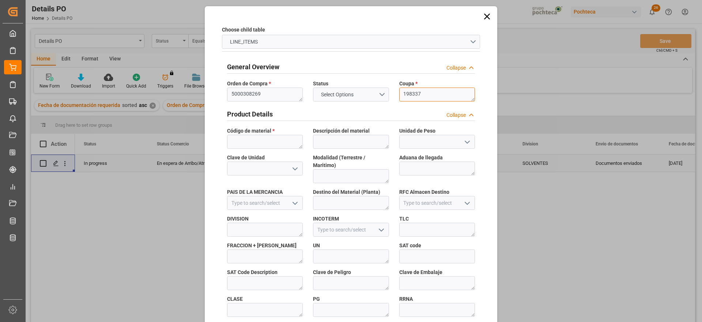
type textarea "198337"
click at [251, 138] on textarea at bounding box center [265, 142] width 76 height 14
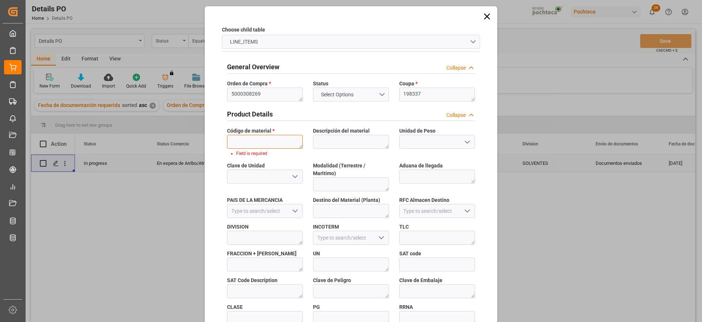
paste textarea "59543"
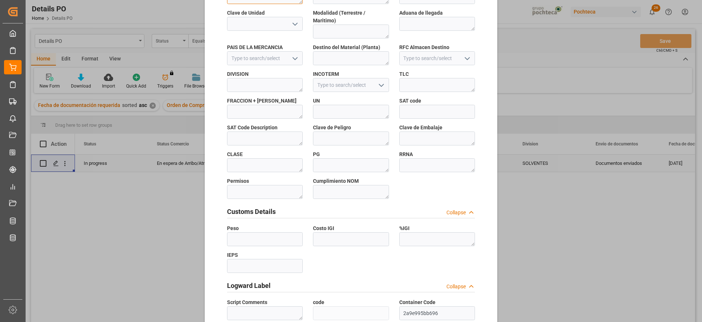
scroll to position [314, 0]
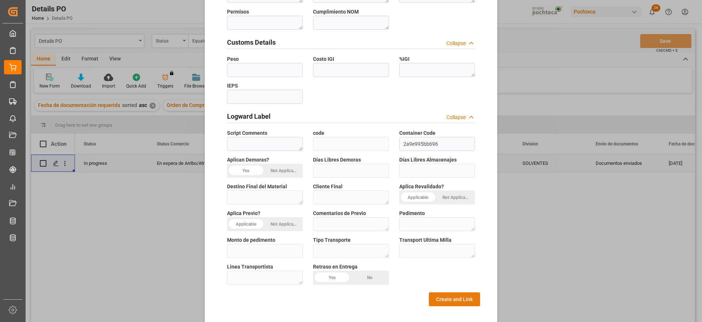
type textarea "59543"
click at [462, 292] on button "Create and Link" at bounding box center [454, 299] width 51 height 14
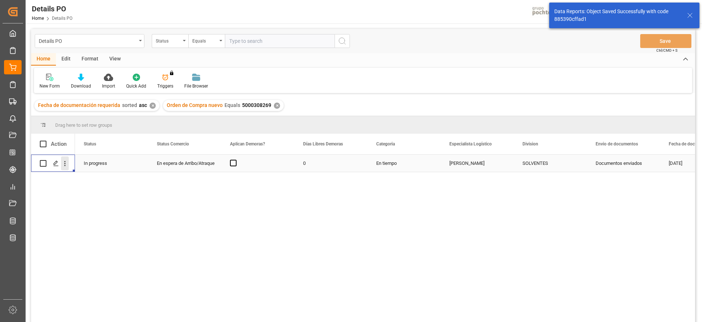
click at [66, 165] on icon "open menu" at bounding box center [65, 163] width 8 height 8
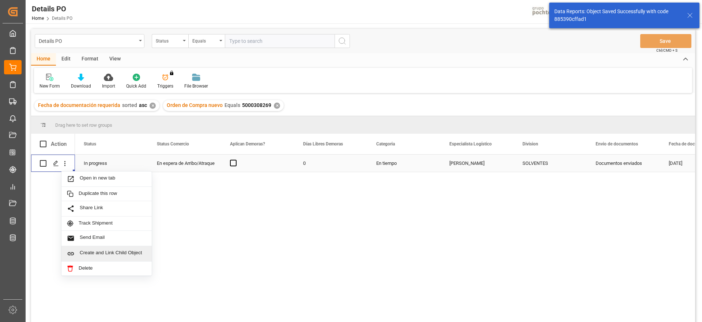
click at [109, 252] on span "Create and Link Child Object" at bounding box center [113, 253] width 67 height 8
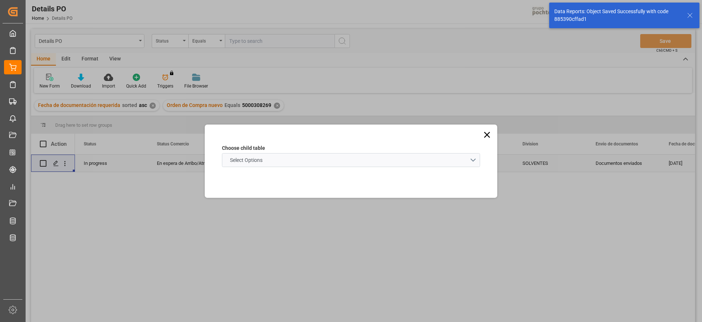
click at [338, 158] on schema "Select Options" at bounding box center [351, 160] width 258 height 14
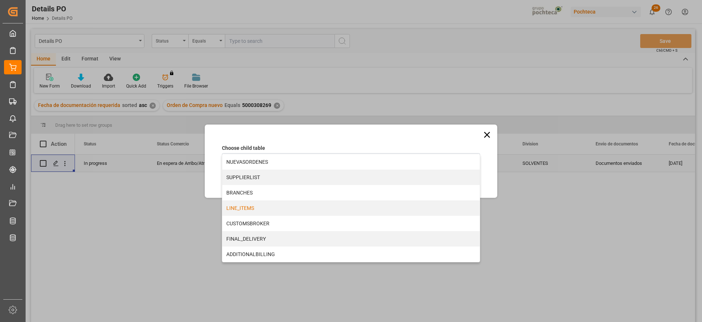
click at [272, 210] on div "LINE_ITEMS" at bounding box center [351, 207] width 258 height 15
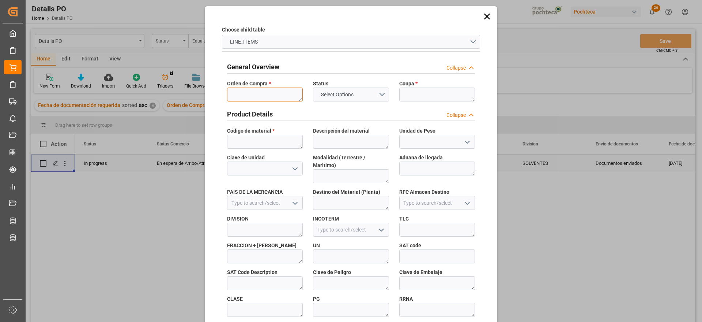
click at [256, 91] on textarea at bounding box center [265, 94] width 76 height 14
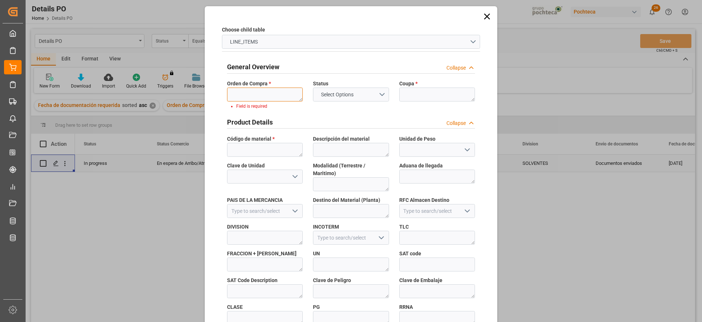
paste textarea "5000308269"
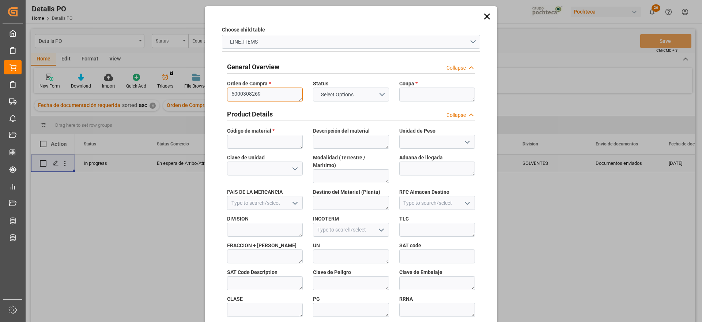
type textarea "5000308269"
click at [424, 93] on textarea at bounding box center [437, 94] width 76 height 14
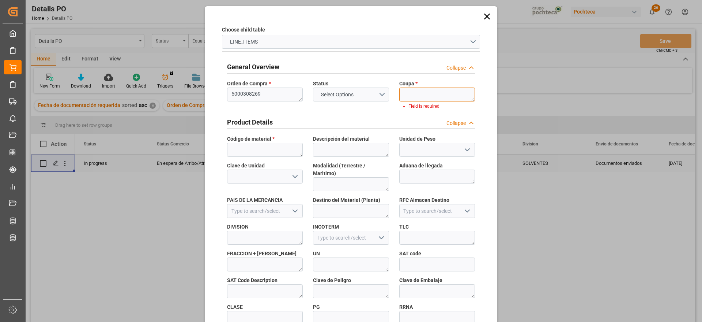
paste textarea "198337"
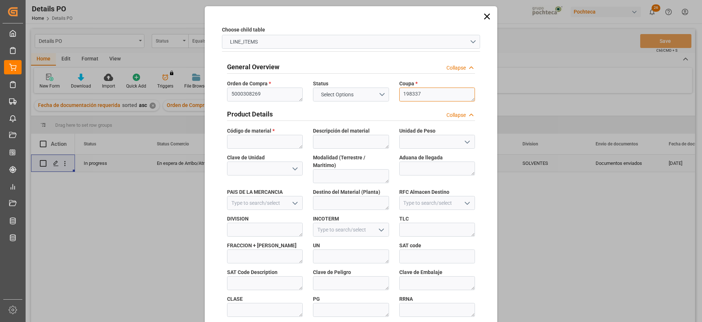
type textarea "198337"
click at [265, 144] on textarea at bounding box center [265, 142] width 76 height 14
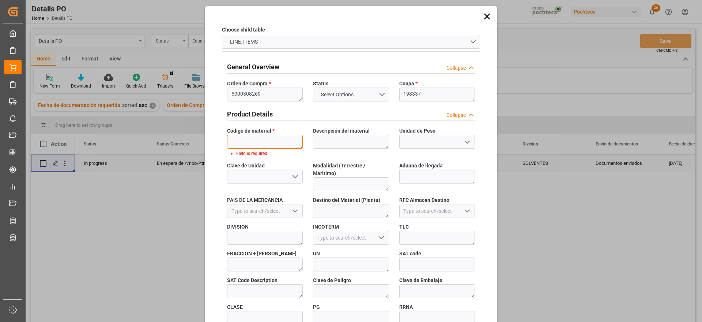
paste textarea "58389"
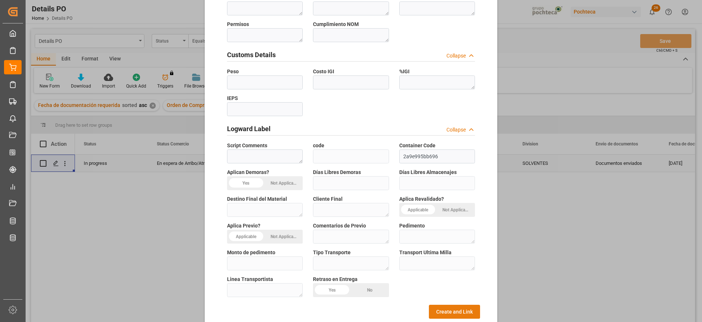
scroll to position [314, 0]
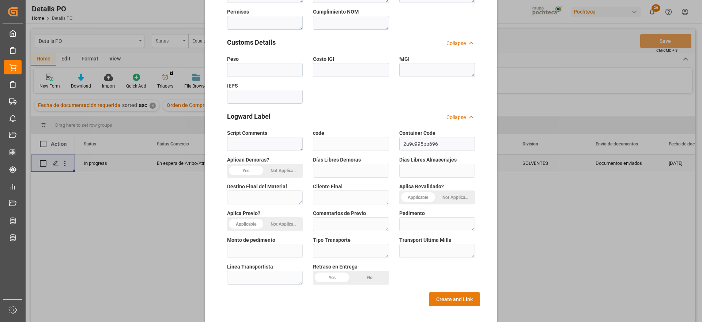
type textarea "58389"
click at [449, 292] on button "Create and Link" at bounding box center [454, 299] width 51 height 14
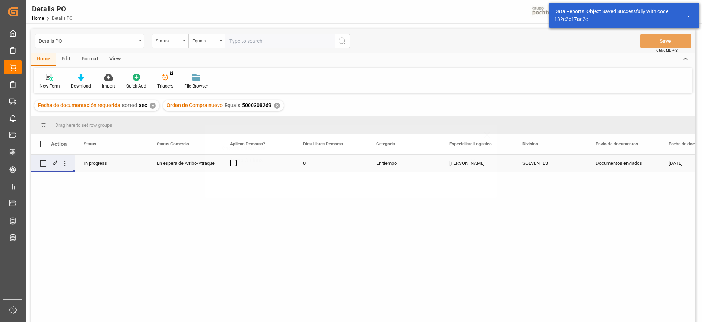
scroll to position [0, 0]
click at [63, 164] on icon "open menu" at bounding box center [65, 163] width 8 height 8
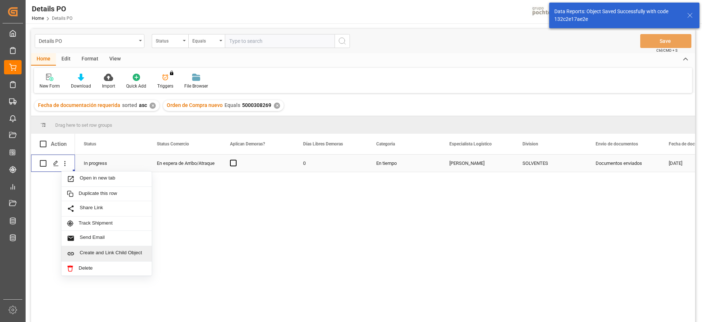
click at [98, 250] on span "Create and Link Child Object" at bounding box center [113, 253] width 67 height 8
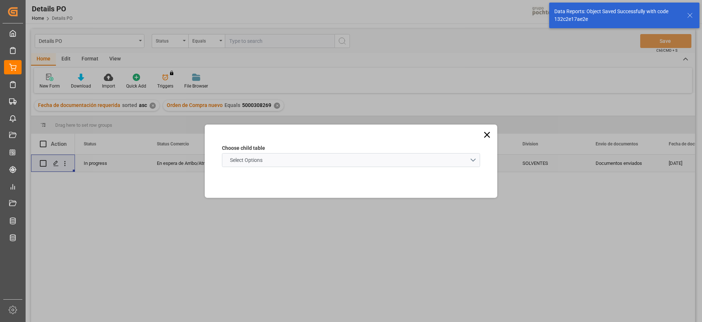
click at [252, 158] on span "Select Options" at bounding box center [246, 160] width 40 height 8
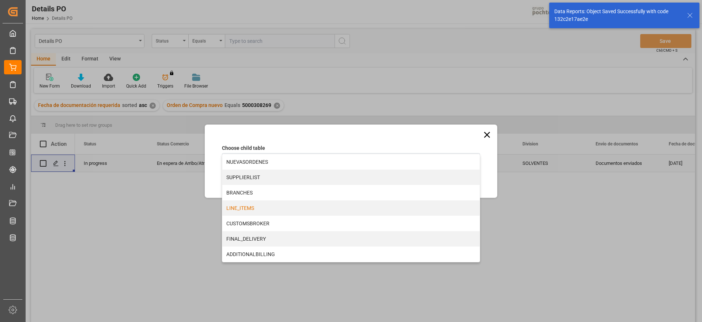
click at [242, 205] on div "LINE_ITEMS" at bounding box center [351, 207] width 258 height 15
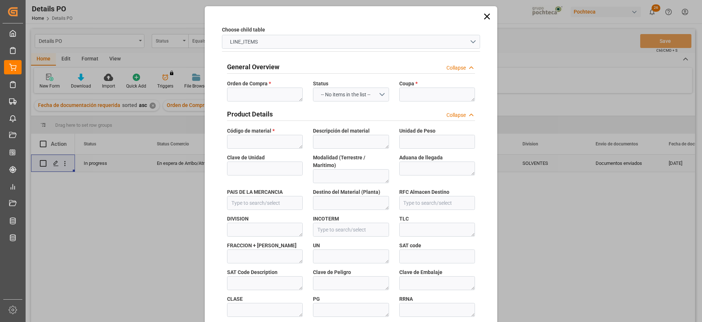
type input "2a9e995bb696"
click at [253, 92] on textarea at bounding box center [265, 94] width 76 height 14
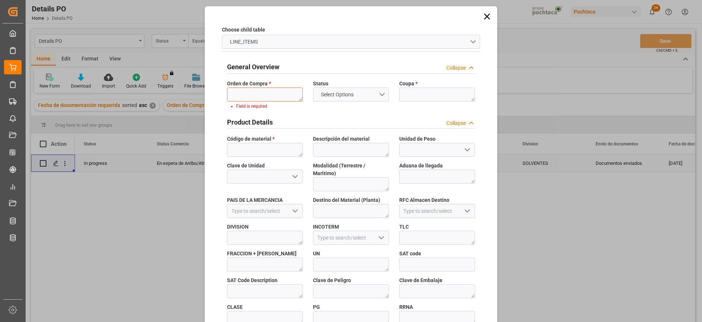
paste textarea "5000308269"
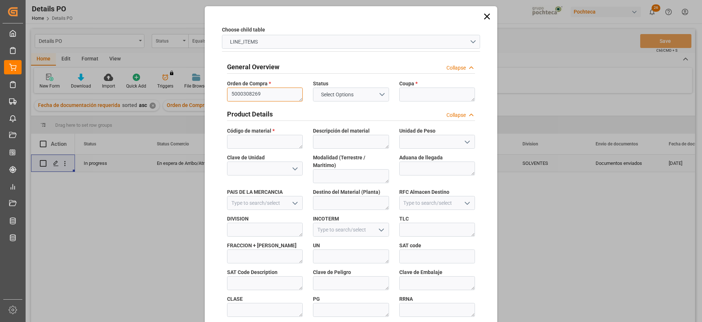
type textarea "5000308269"
click at [414, 93] on textarea at bounding box center [437, 94] width 76 height 14
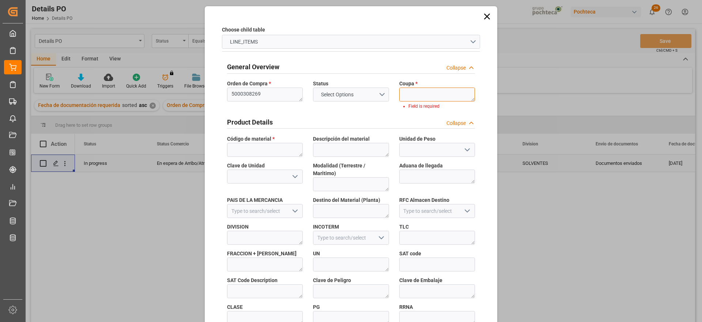
paste textarea "198337"
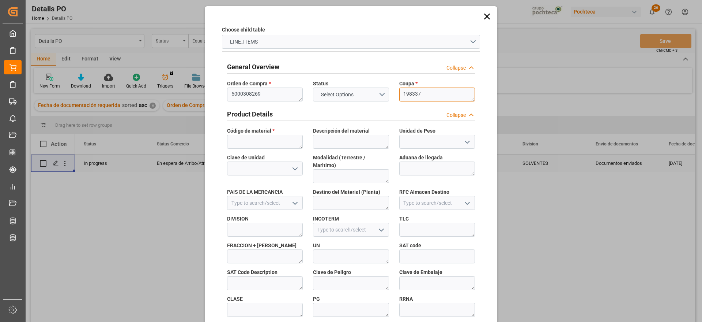
type textarea "198337"
click at [257, 140] on textarea at bounding box center [265, 142] width 76 height 14
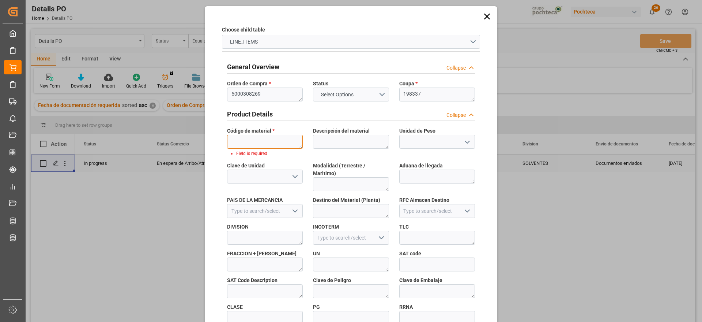
paste textarea "58400"
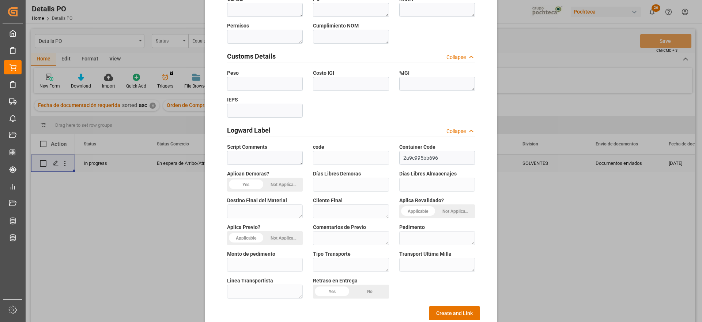
scroll to position [314, 0]
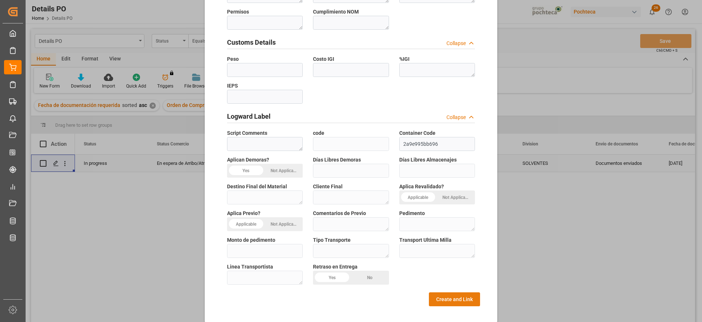
type textarea "58400"
click at [442, 292] on button "Create and Link" at bounding box center [454, 299] width 51 height 14
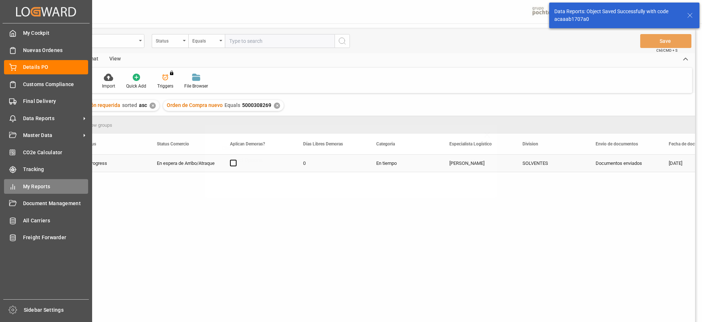
scroll to position [0, 0]
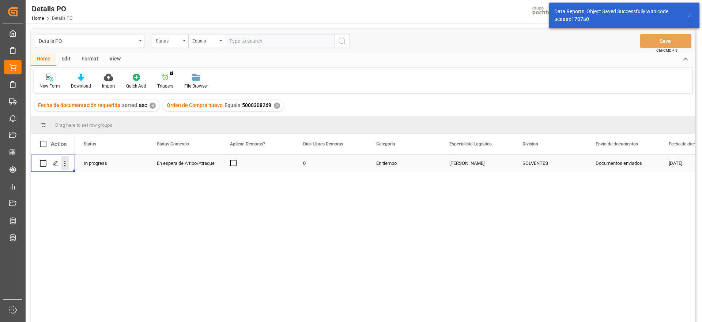
click at [68, 162] on icon "open menu" at bounding box center [65, 163] width 8 height 8
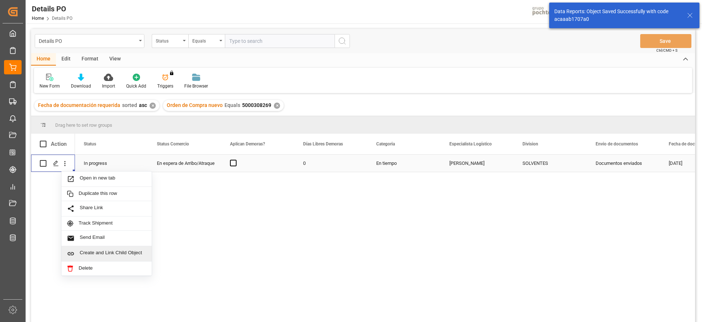
click at [112, 252] on span "Create and Link Child Object" at bounding box center [113, 253] width 67 height 8
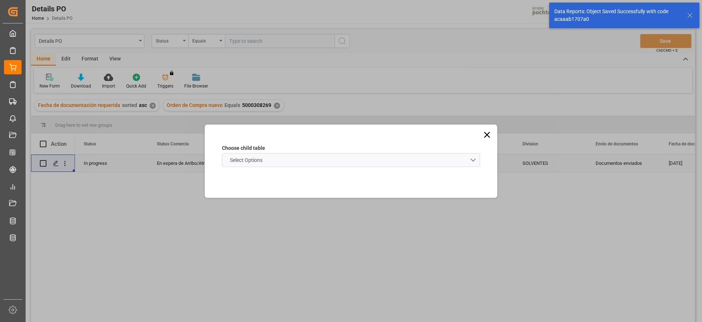
click at [269, 161] on schema "Select Options" at bounding box center [351, 160] width 258 height 14
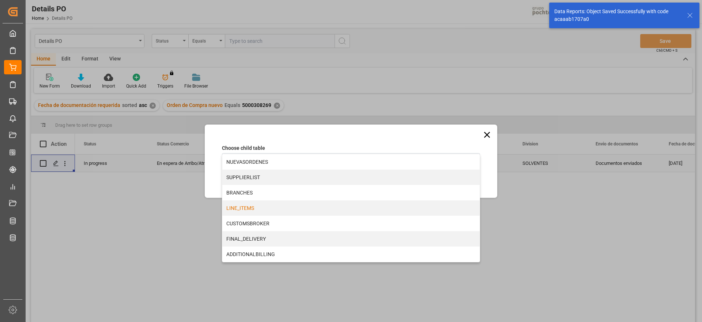
click at [256, 212] on div "LINE_ITEMS" at bounding box center [351, 207] width 258 height 15
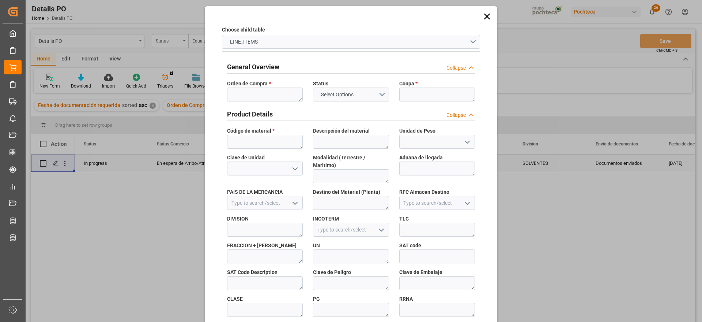
click at [264, 86] on span "Orden de Compra *" at bounding box center [249, 84] width 44 height 8
click at [264, 93] on textarea at bounding box center [265, 94] width 76 height 14
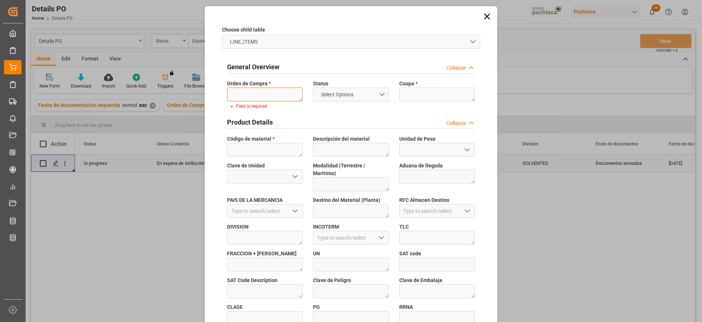
paste textarea "5000308269"
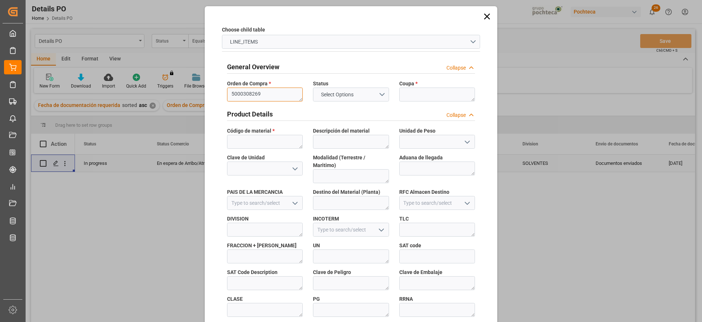
type textarea "5000308269"
click at [427, 94] on textarea at bounding box center [437, 94] width 76 height 14
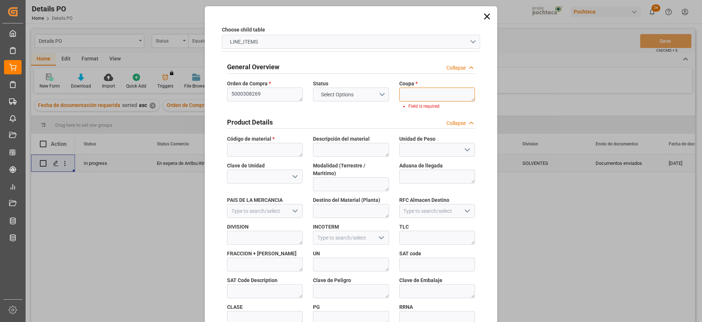
paste textarea "198337"
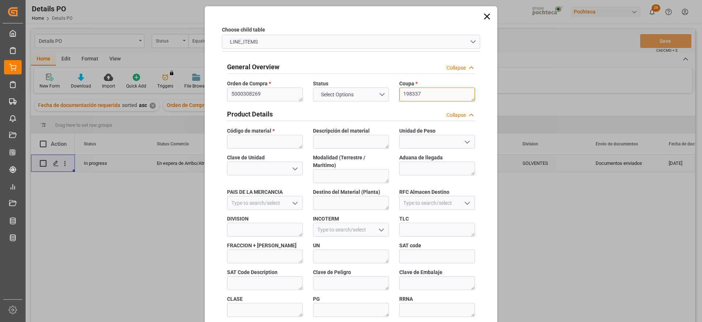
type textarea "198337"
click at [265, 143] on textarea at bounding box center [265, 142] width 76 height 14
paste textarea "58573"
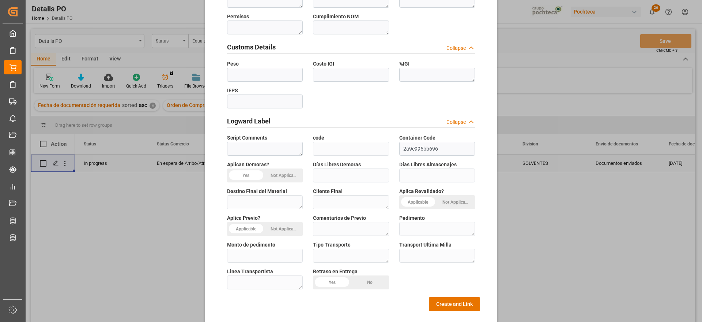
scroll to position [314, 0]
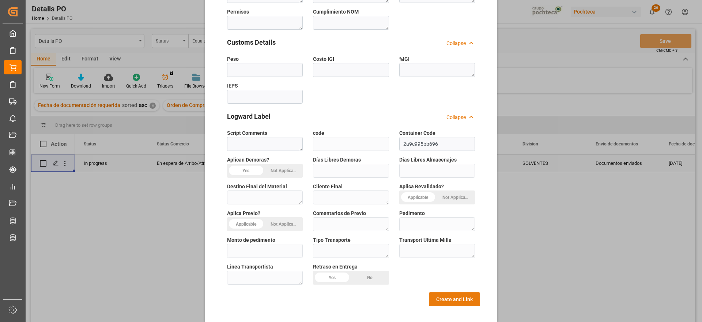
type textarea "58573"
click at [459, 292] on button "Create and Link" at bounding box center [454, 299] width 51 height 14
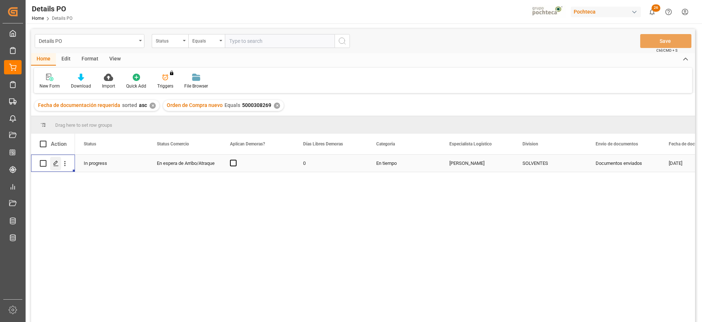
click at [56, 165] on icon "Press SPACE to select this row." at bounding box center [56, 163] width 6 height 6
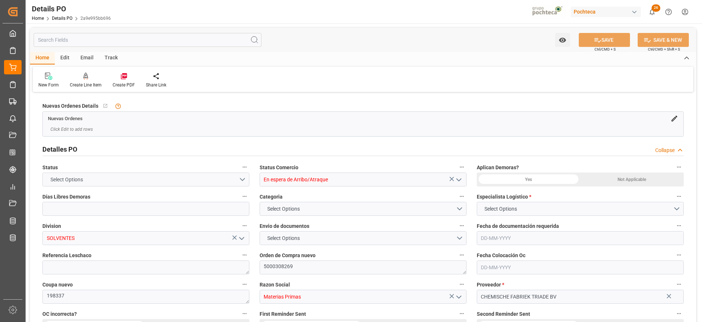
type input "0"
type input "[DATE]"
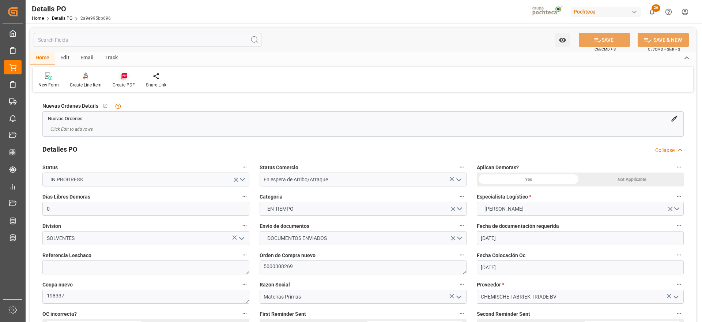
click at [119, 79] on div at bounding box center [124, 76] width 22 height 8
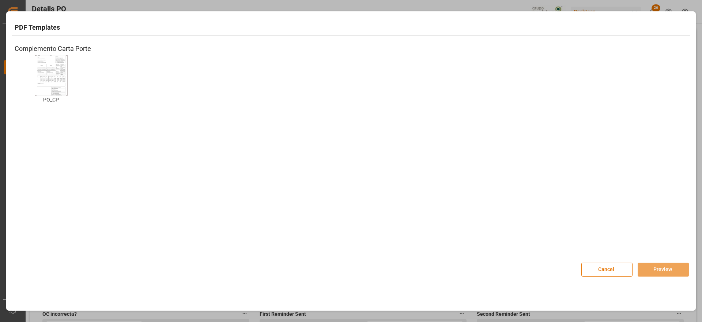
click at [49, 78] on img at bounding box center [51, 75] width 29 height 41
click at [664, 268] on button "Preview" at bounding box center [663, 269] width 51 height 14
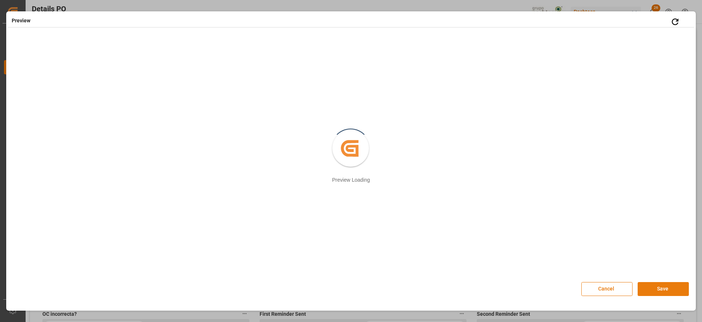
click at [669, 286] on button "Save" at bounding box center [663, 289] width 51 height 14
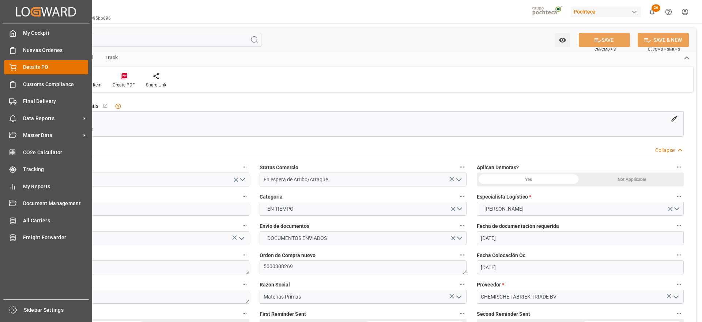
click at [49, 66] on span "Details PO" at bounding box center [55, 67] width 65 height 8
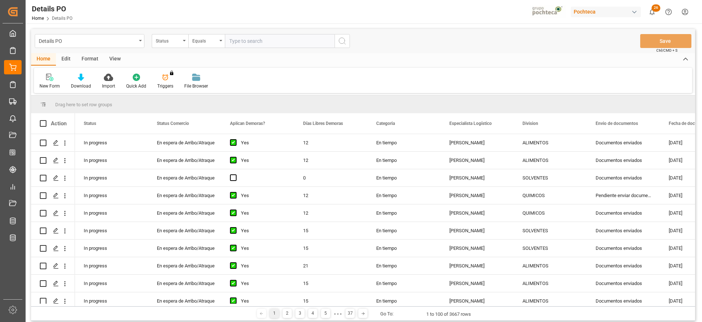
click at [168, 41] on div "Status" at bounding box center [168, 40] width 25 height 8
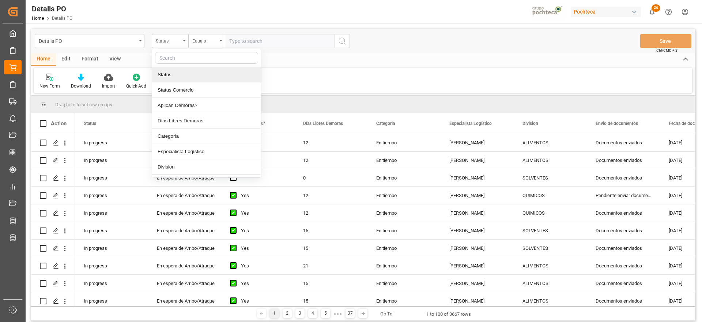
click at [181, 59] on input "text" at bounding box center [206, 58] width 103 height 12
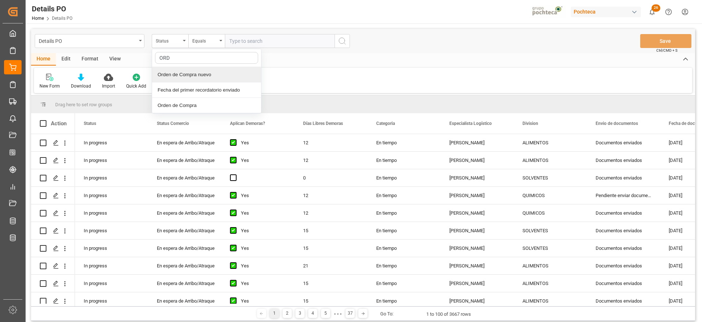
type input "ORDE"
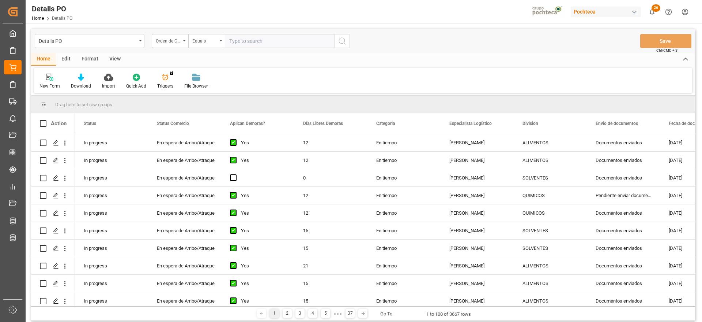
click at [263, 40] on input "text" at bounding box center [280, 41] width 110 height 14
paste input "5000308632"
type input "5000308632"
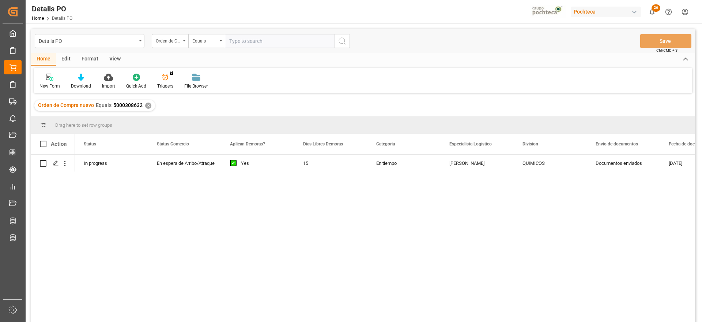
click at [309, 170] on div "15" at bounding box center [330, 162] width 73 height 17
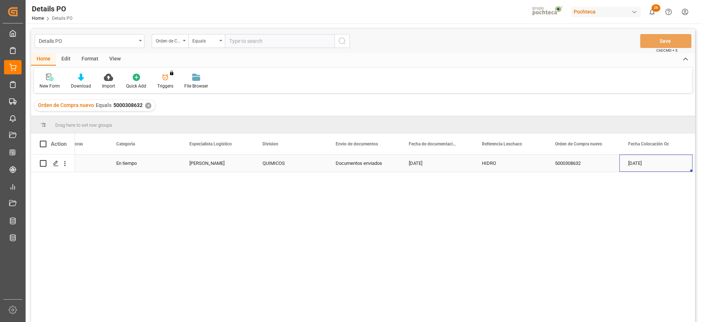
scroll to position [0, 333]
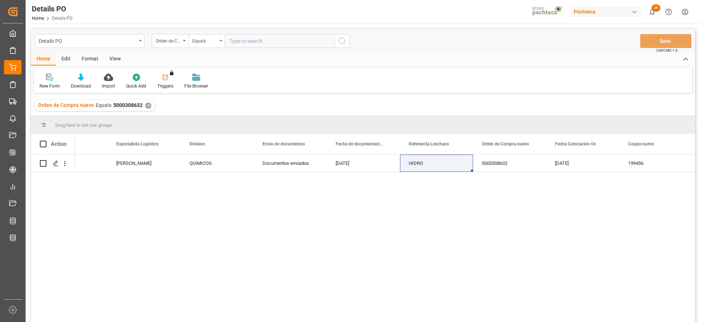
click at [147, 105] on div "✕" at bounding box center [148, 105] width 6 height 6
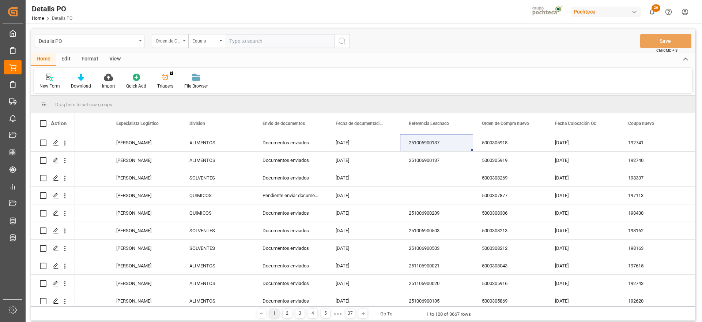
click at [170, 41] on div "Orden de Compra nuevo" at bounding box center [168, 40] width 25 height 8
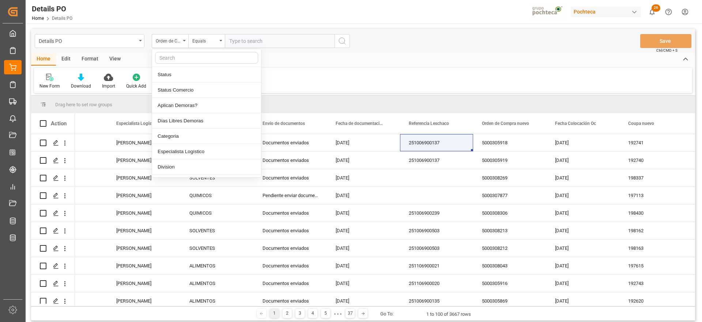
click at [174, 58] on input "text" at bounding box center [206, 58] width 103 height 12
type input "REF"
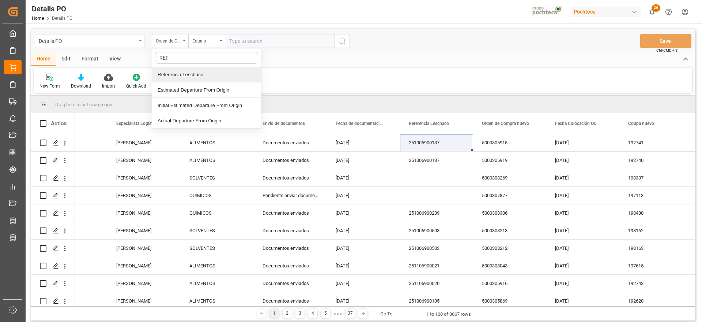
click at [185, 78] on div "Referencia Leschaco" at bounding box center [206, 74] width 109 height 15
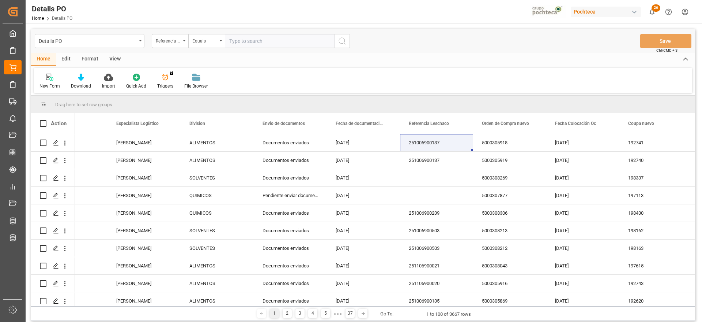
click at [244, 43] on input "text" at bounding box center [280, 41] width 110 height 14
paste input "HIDRO"
type input "HIDRO"
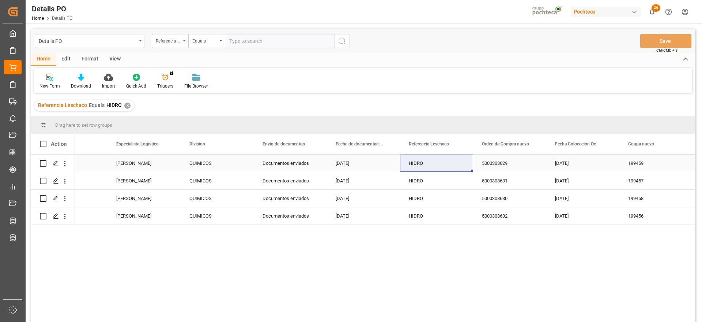
click at [570, 170] on div "[DATE]" at bounding box center [583, 162] width 73 height 17
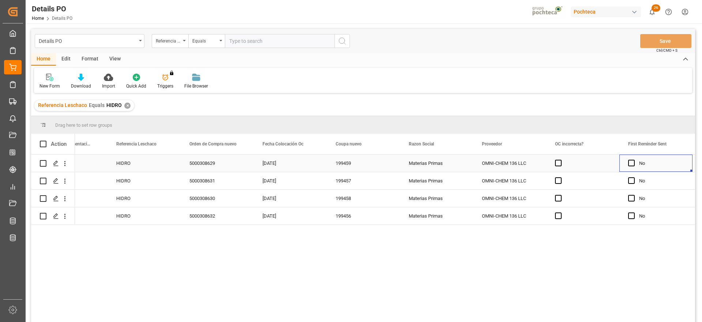
scroll to position [0, 699]
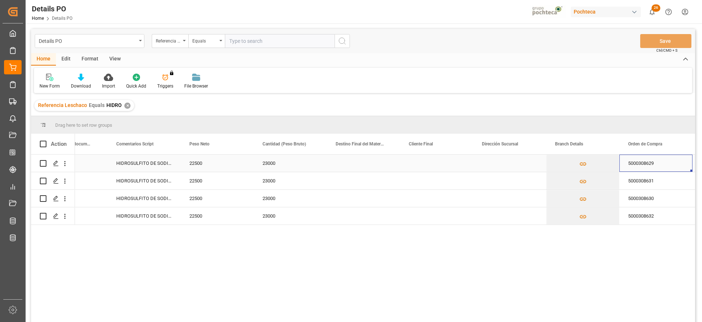
click at [339, 167] on div "Press SPACE to select this row." at bounding box center [363, 162] width 73 height 17
click at [372, 168] on input "Press SPACE to select this row." at bounding box center [363, 167] width 61 height 14
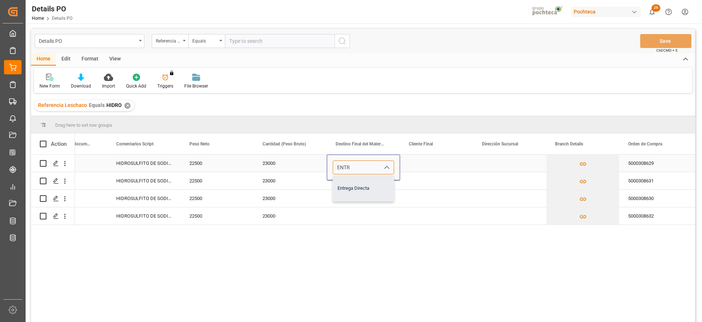
click at [368, 185] on div "Entrega Directa" at bounding box center [363, 188] width 61 height 26
type input "Entrega Directa"
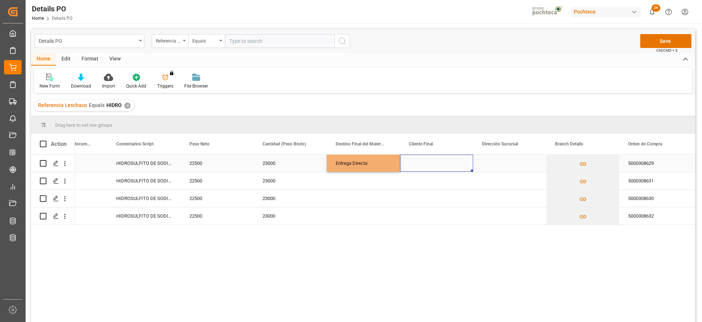
click at [428, 166] on div "Press SPACE to select this row." at bounding box center [436, 162] width 73 height 17
type input "KALTEX"
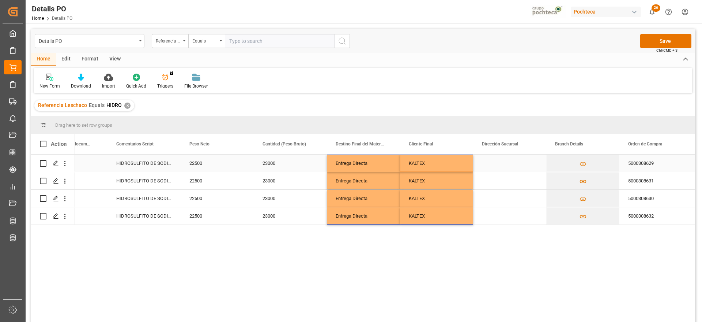
click at [442, 164] on div "KALTEX" at bounding box center [436, 162] width 73 height 17
click at [213, 172] on div "22500" at bounding box center [217, 180] width 73 height 17
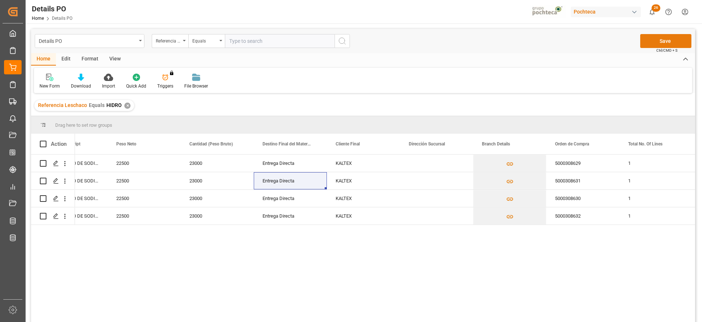
click at [656, 40] on button "Save" at bounding box center [666, 41] width 51 height 14
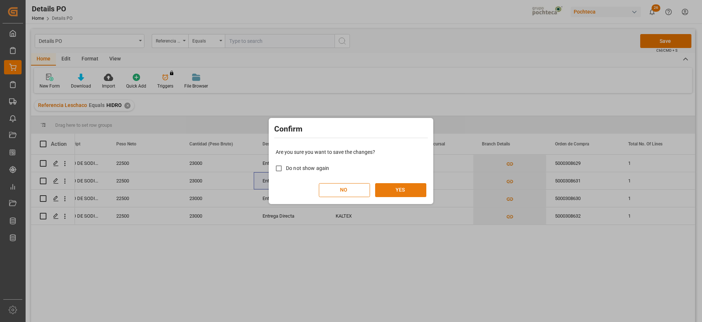
click at [402, 189] on button "YES" at bounding box center [400, 190] width 51 height 14
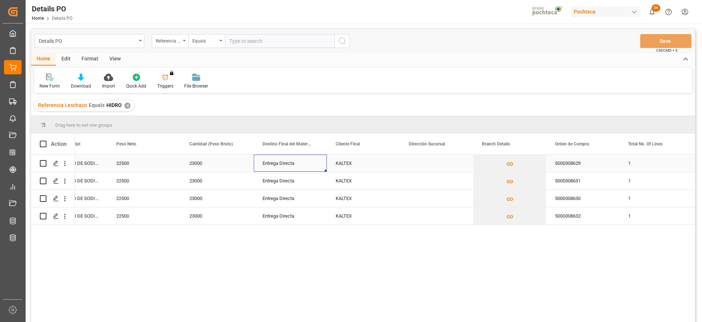
click at [273, 161] on div "Entrega Directa" at bounding box center [290, 162] width 73 height 17
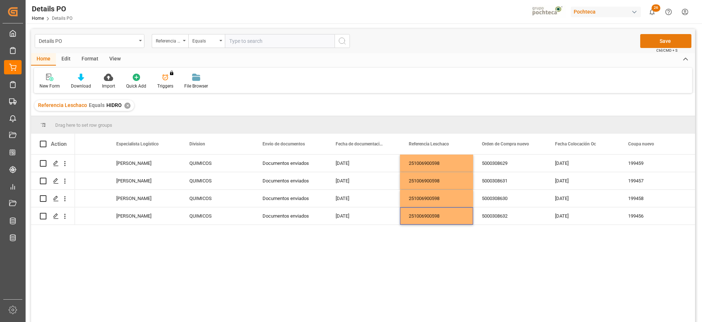
click at [665, 36] on button "Save" at bounding box center [666, 41] width 51 height 14
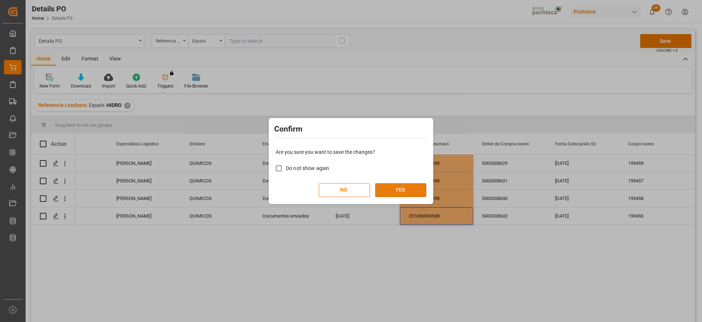
click at [403, 187] on button "YES" at bounding box center [400, 190] width 51 height 14
